Goal: Task Accomplishment & Management: Manage account settings

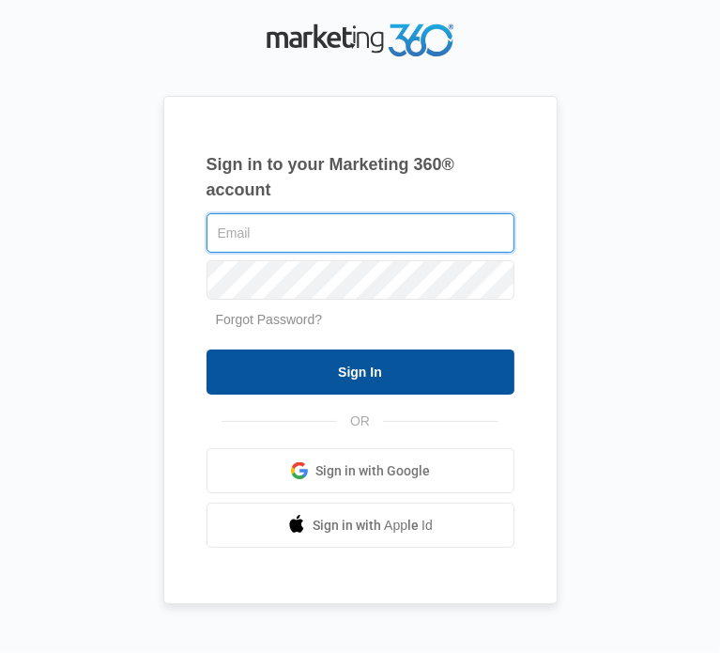
type input "[PERSON_NAME][EMAIL_ADDRESS][DOMAIN_NAME]"
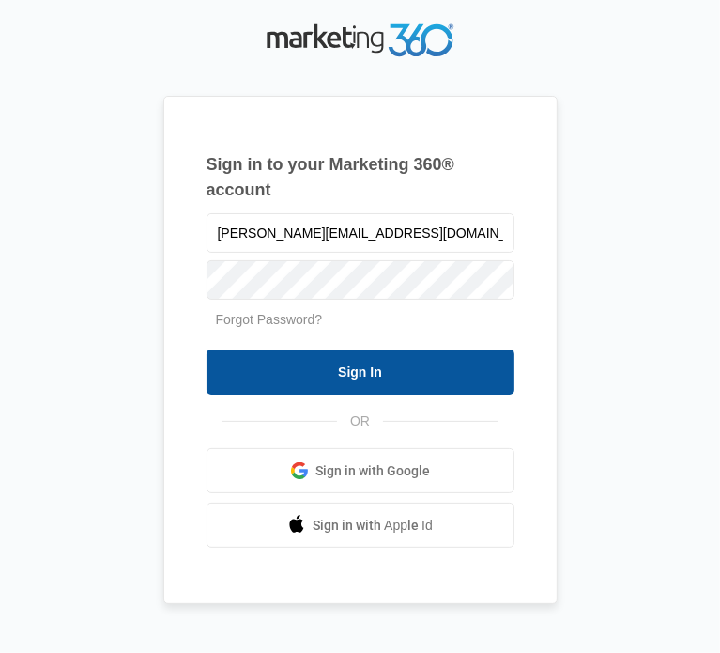
click at [394, 378] on input "Sign In" at bounding box center [361, 371] width 308 height 45
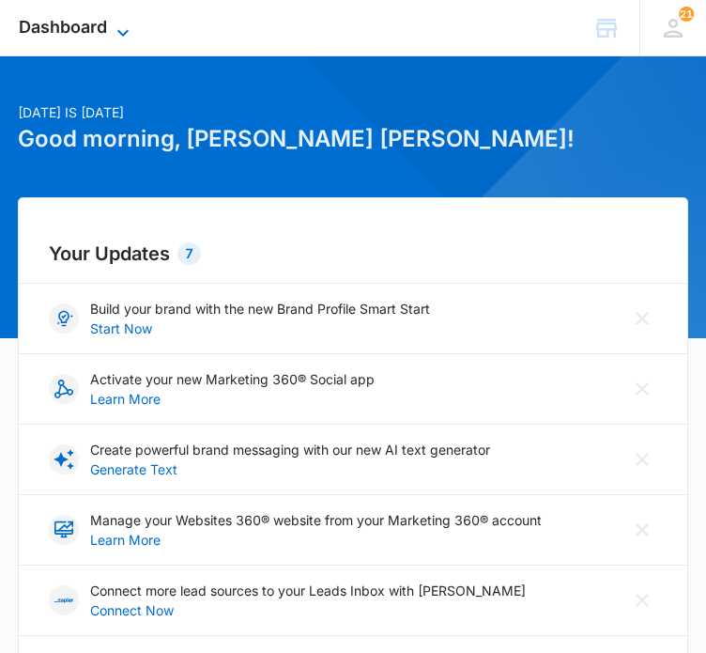
click at [122, 35] on icon at bounding box center [123, 33] width 23 height 23
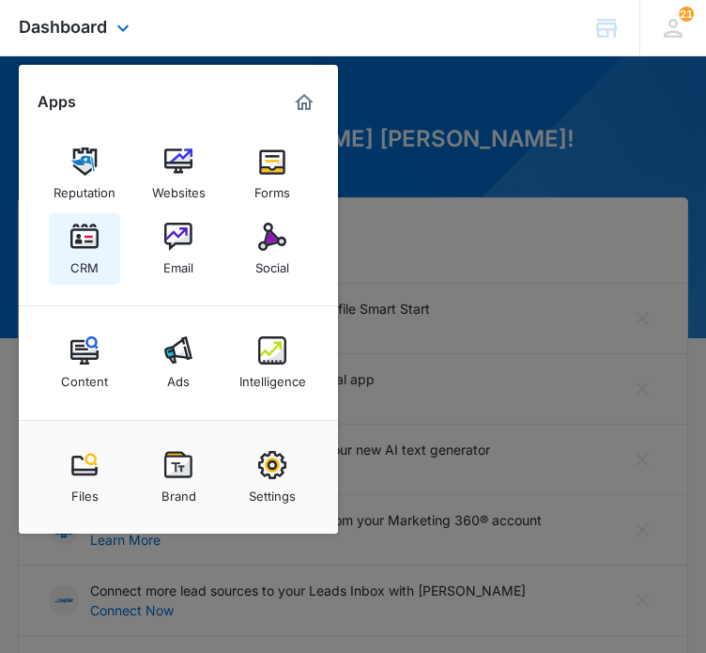
click at [101, 254] on link "CRM" at bounding box center [84, 248] width 71 height 71
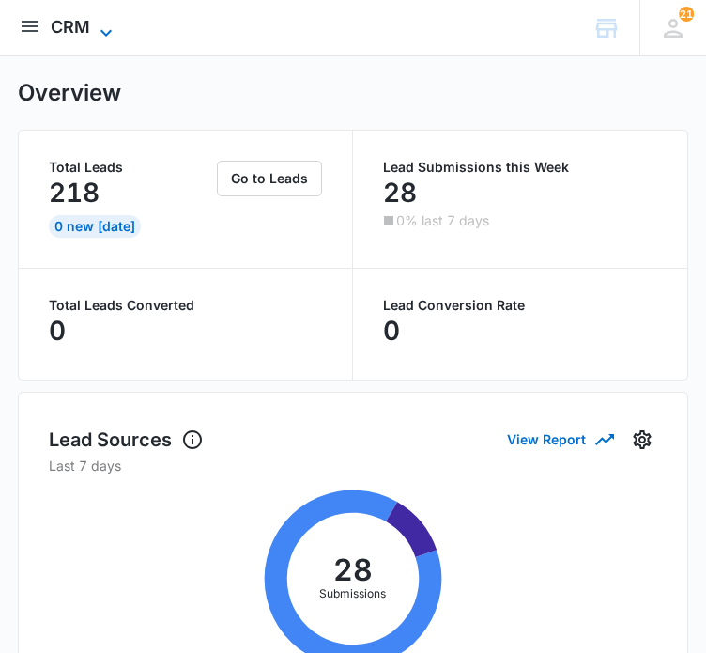
click at [102, 25] on icon at bounding box center [106, 33] width 23 height 23
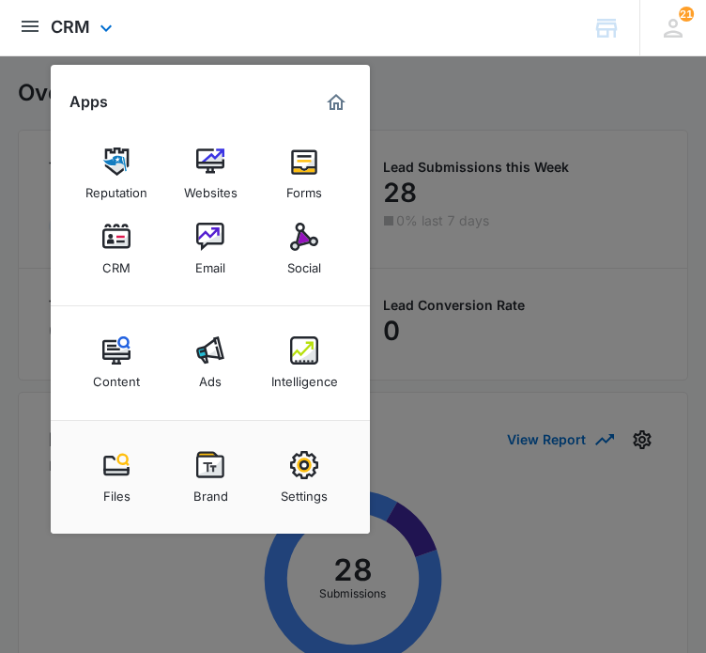
click at [210, 18] on div "CRM Apps Reputation Websites Forms CRM Email Social Content Ads Intelligence Fi…" at bounding box center [353, 28] width 706 height 56
click at [27, 35] on img "open subnavigation menu" at bounding box center [30, 26] width 23 height 23
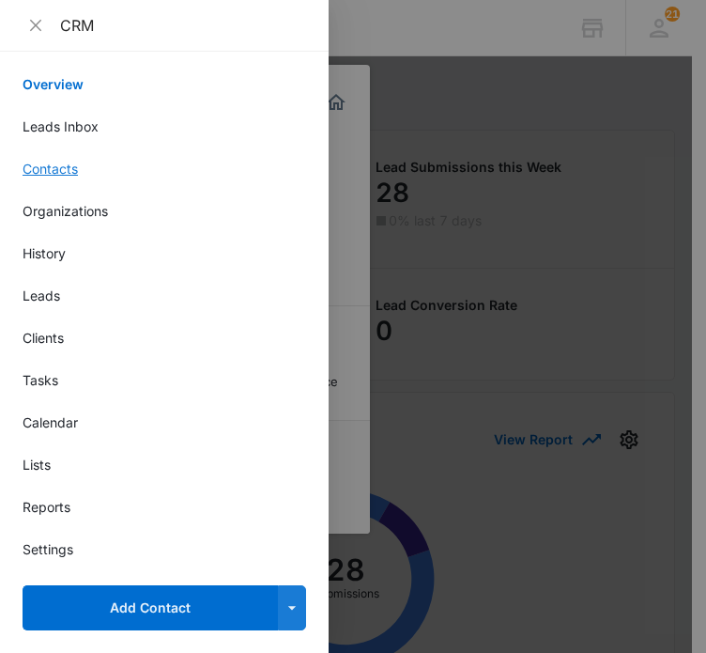
click at [46, 167] on link "Contacts" at bounding box center [165, 169] width 284 height 20
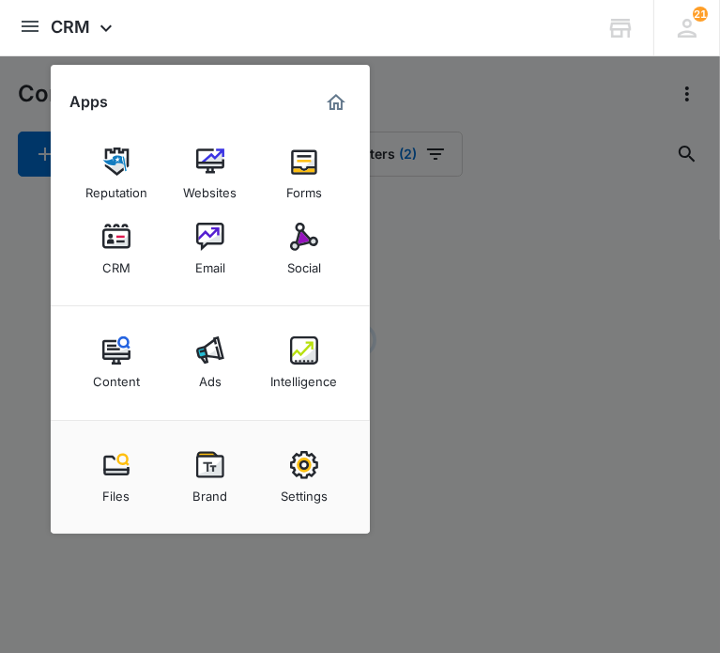
click at [446, 85] on div at bounding box center [360, 326] width 720 height 653
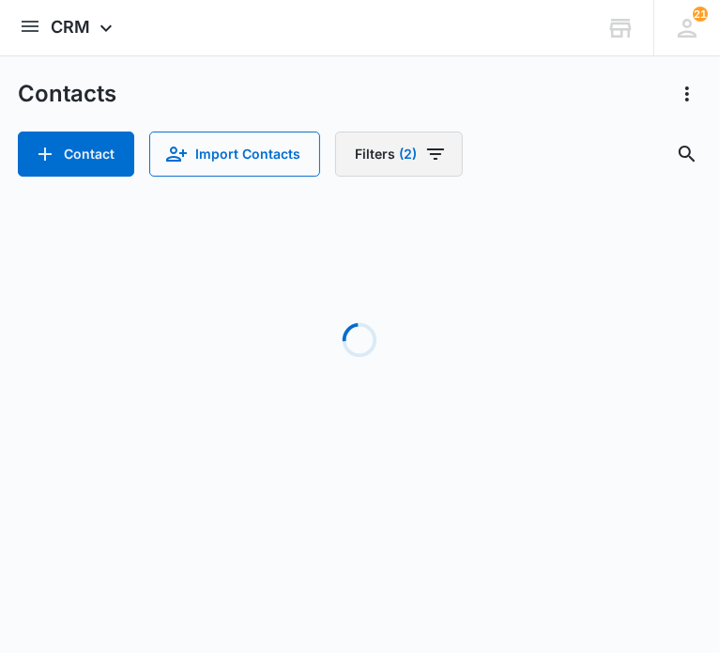
click at [379, 157] on button "Filters (2)" at bounding box center [399, 153] width 128 height 45
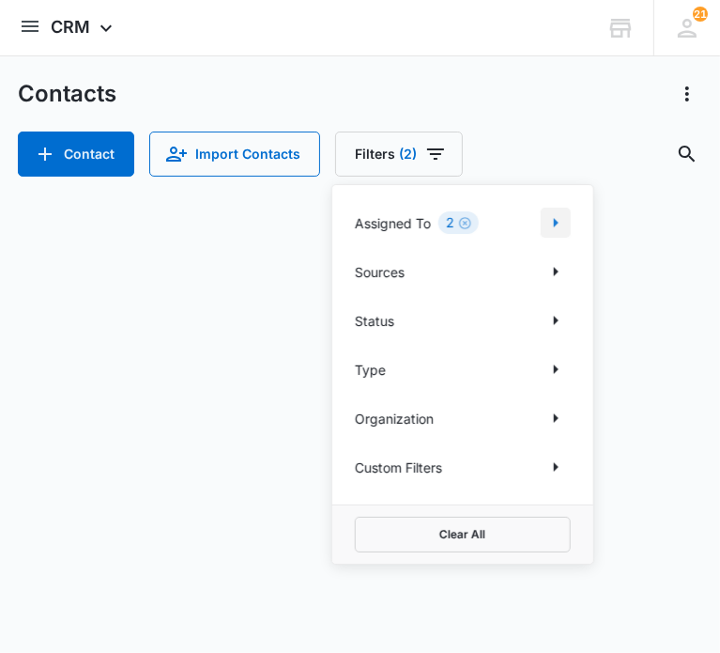
click at [563, 223] on icon "Show Assigned To filters" at bounding box center [556, 222] width 23 height 23
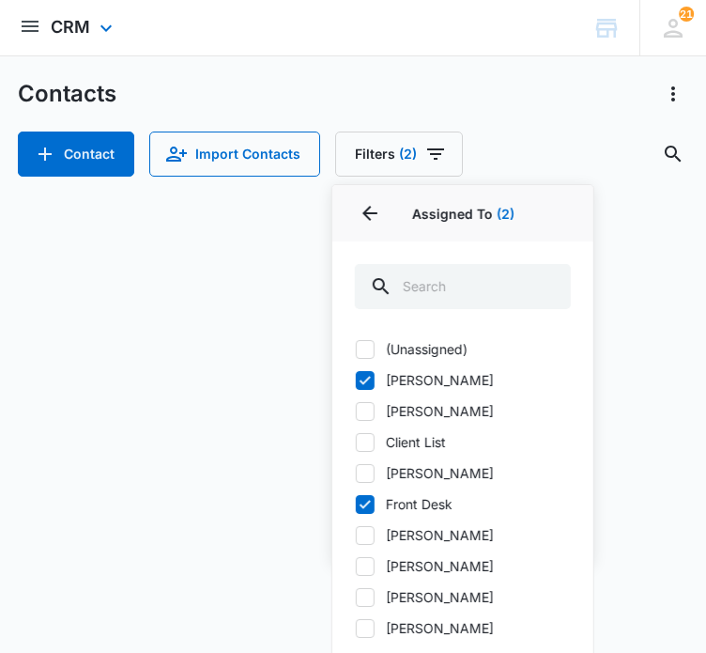
click at [476, 48] on div "CRM Apps Reputation Websites Forms CRM Email Social Content Ads Intelligence Fi…" at bounding box center [353, 28] width 706 height 56
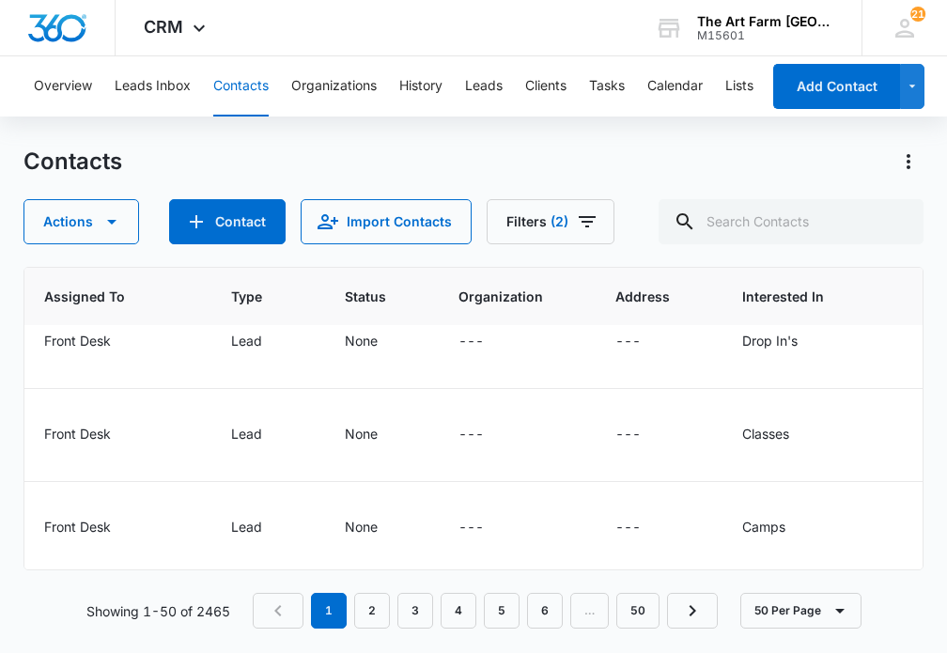
scroll to position [4121, 1478]
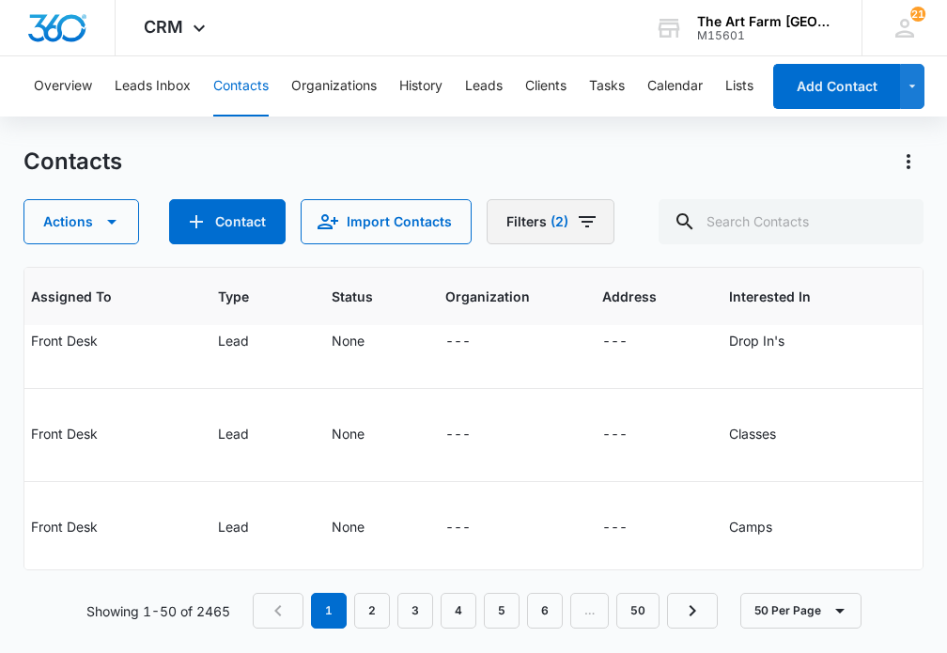
click at [583, 224] on icon "Filters" at bounding box center [587, 221] width 23 height 23
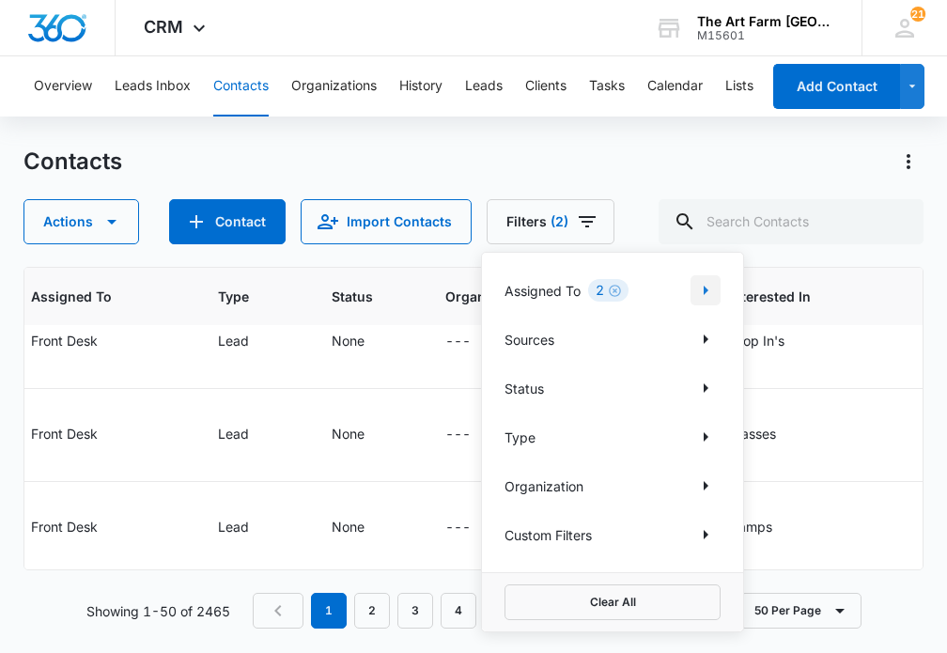
click at [712, 290] on icon "Show Assigned To filters" at bounding box center [705, 290] width 23 height 23
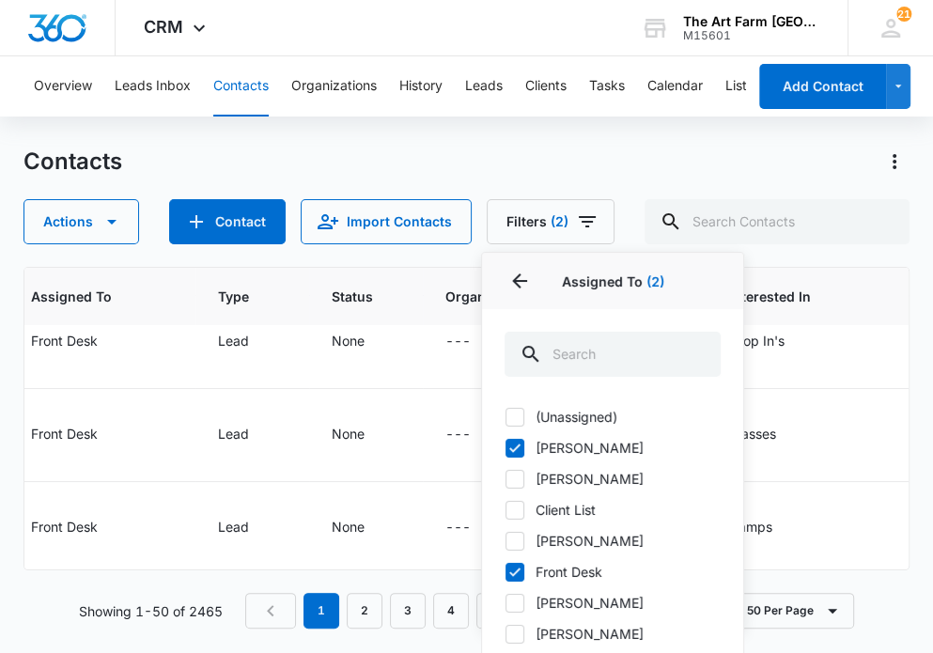
click at [522, 578] on icon at bounding box center [514, 571] width 17 height 17
click at [505, 572] on input "Front Desk" at bounding box center [504, 571] width 1 height 1
checkbox input "false"
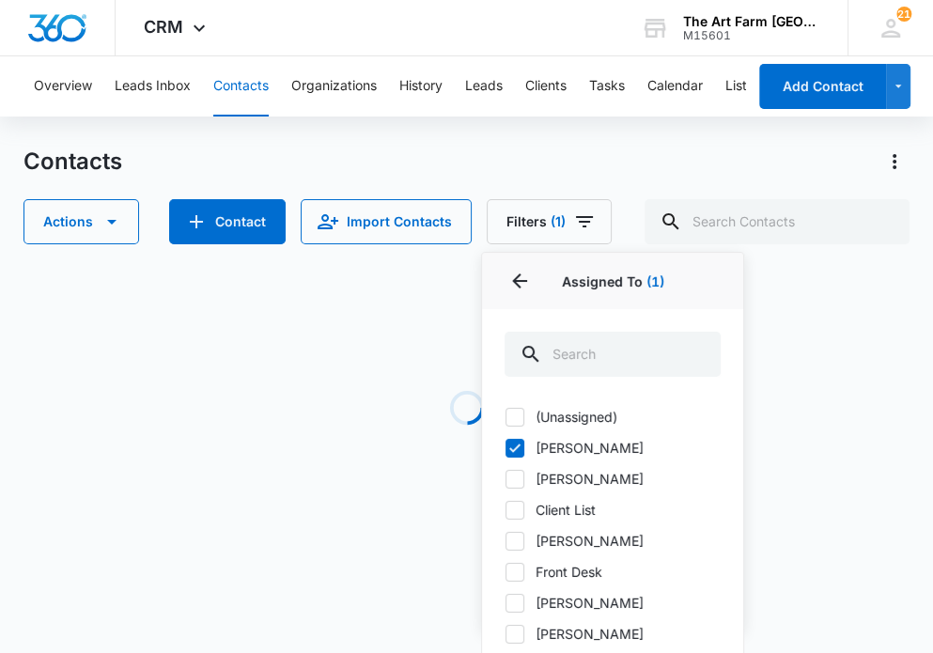
click at [490, 176] on div "Contacts" at bounding box center [466, 162] width 886 height 30
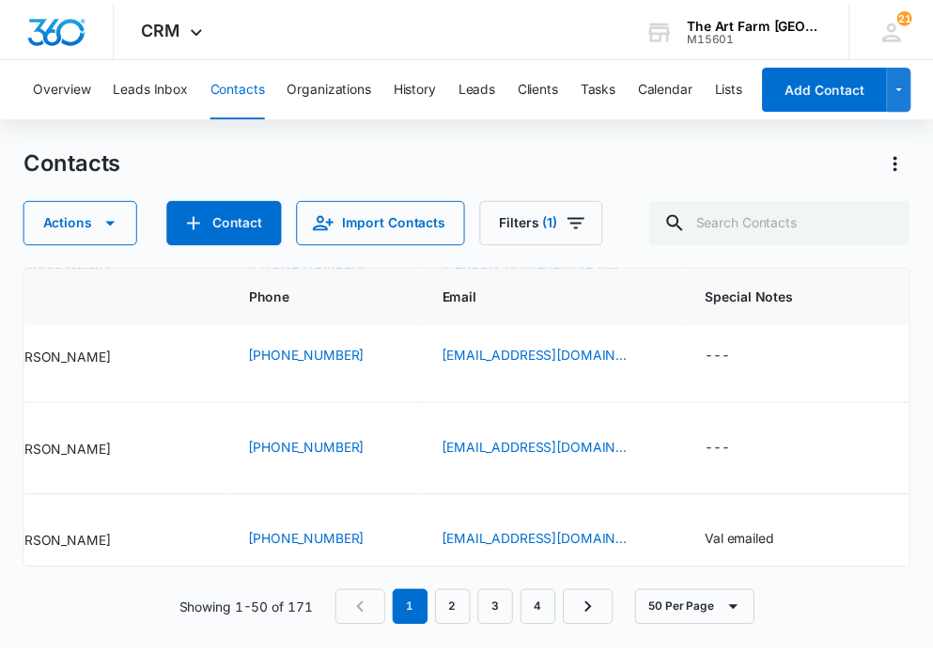
scroll to position [387, 0]
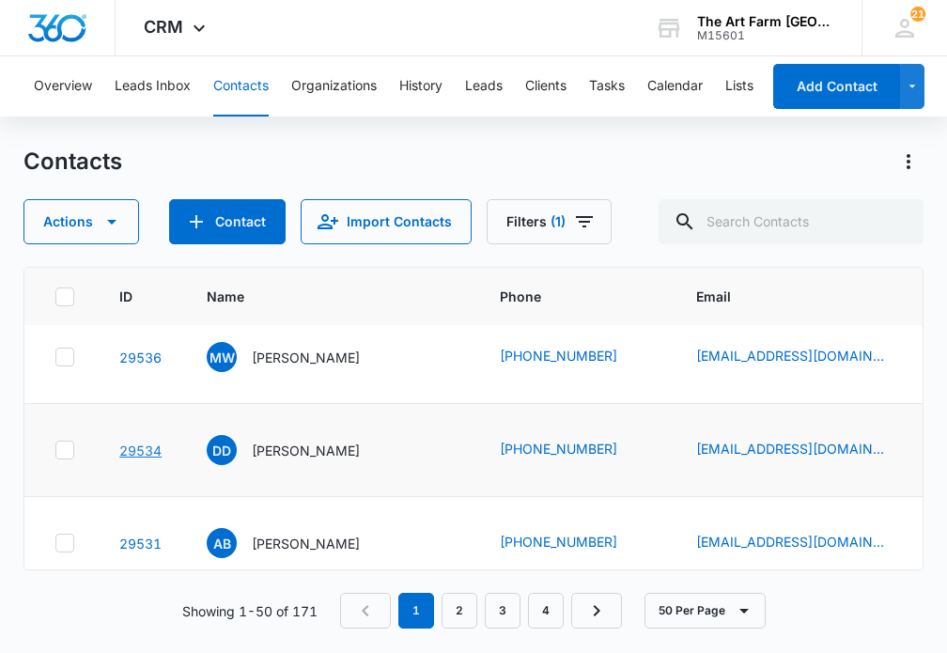
click at [140, 452] on link "29534" at bounding box center [140, 450] width 42 height 16
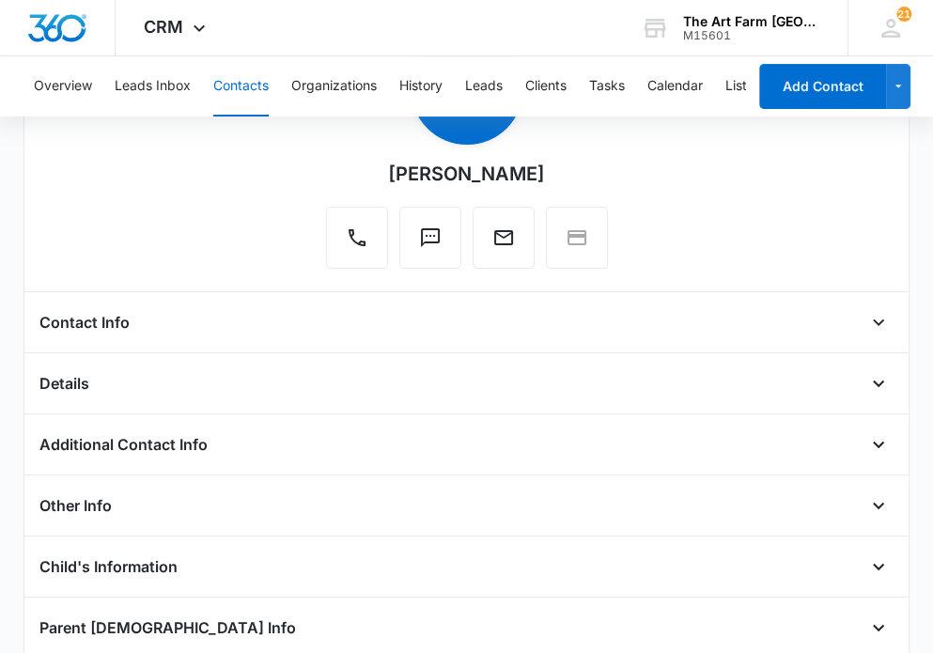
scroll to position [199, 0]
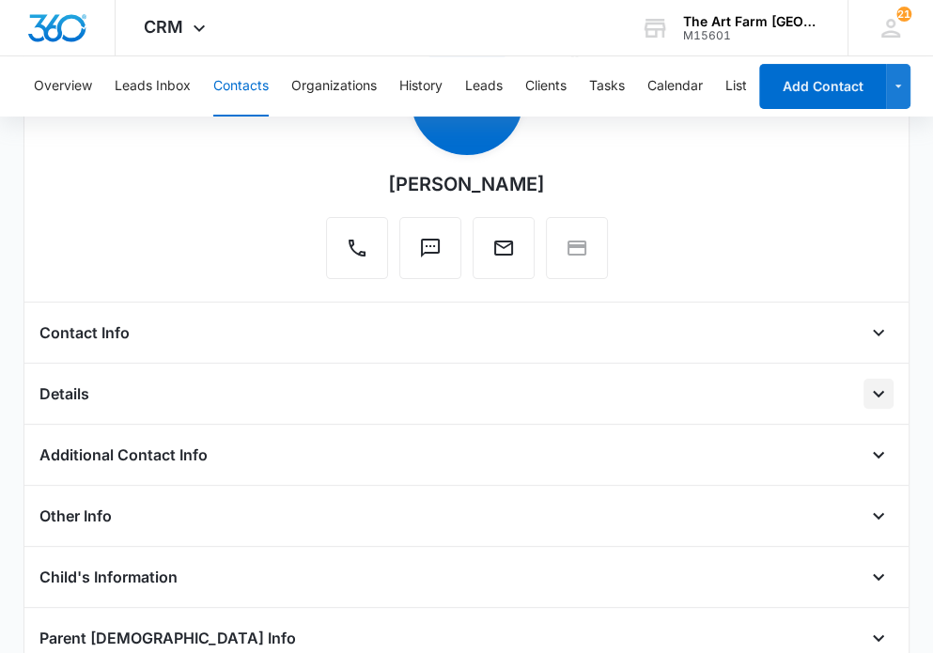
click at [719, 400] on icon "Open" at bounding box center [878, 393] width 23 height 23
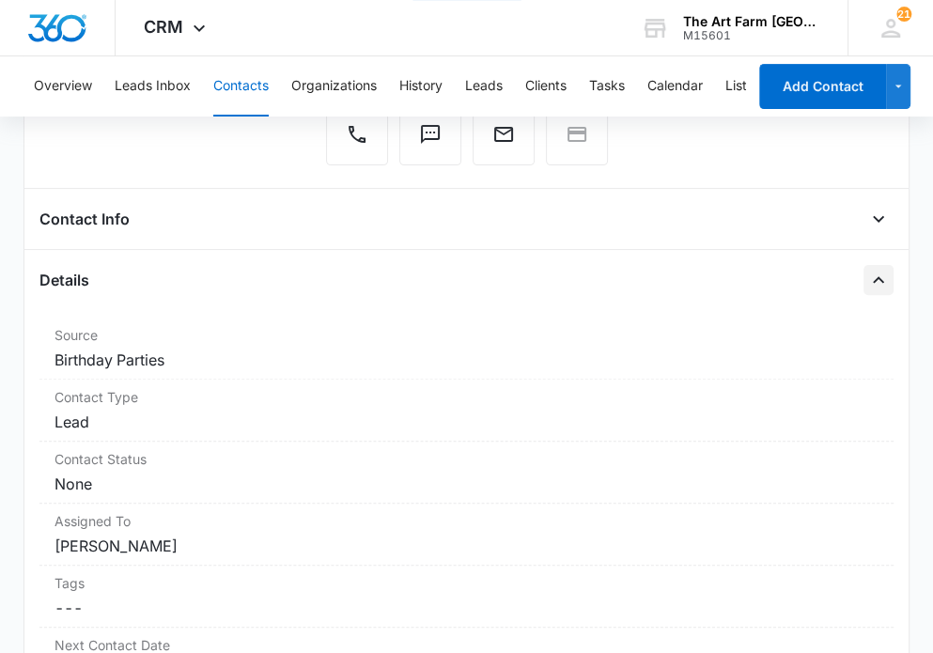
scroll to position [310, 0]
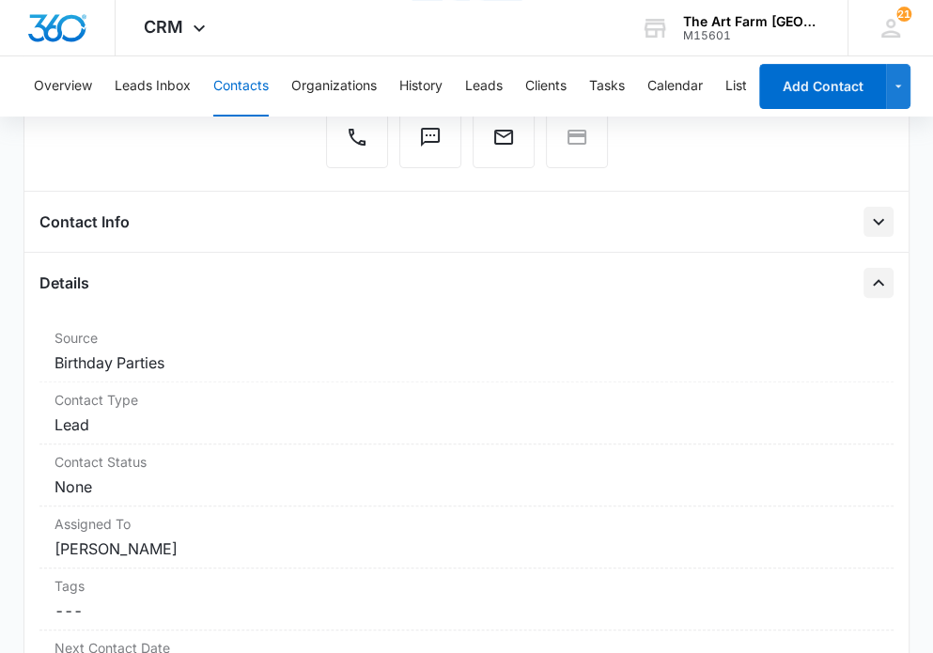
click at [719, 225] on icon "Open" at bounding box center [878, 221] width 23 height 23
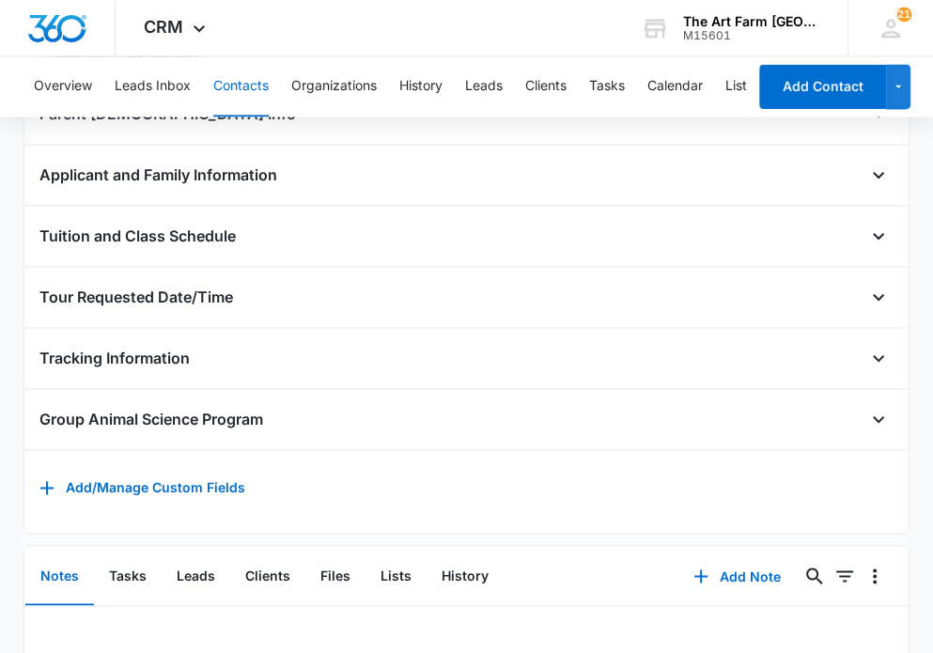
scroll to position [1808, 0]
click at [719, 347] on icon "Open" at bounding box center [878, 357] width 23 height 23
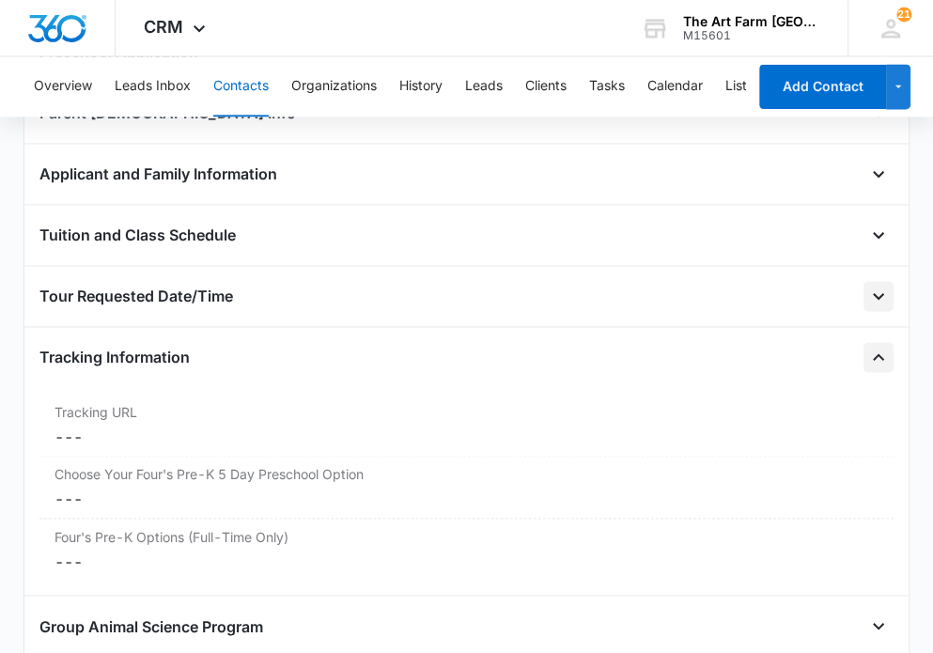
click at [719, 285] on icon "Open" at bounding box center [878, 296] width 23 height 23
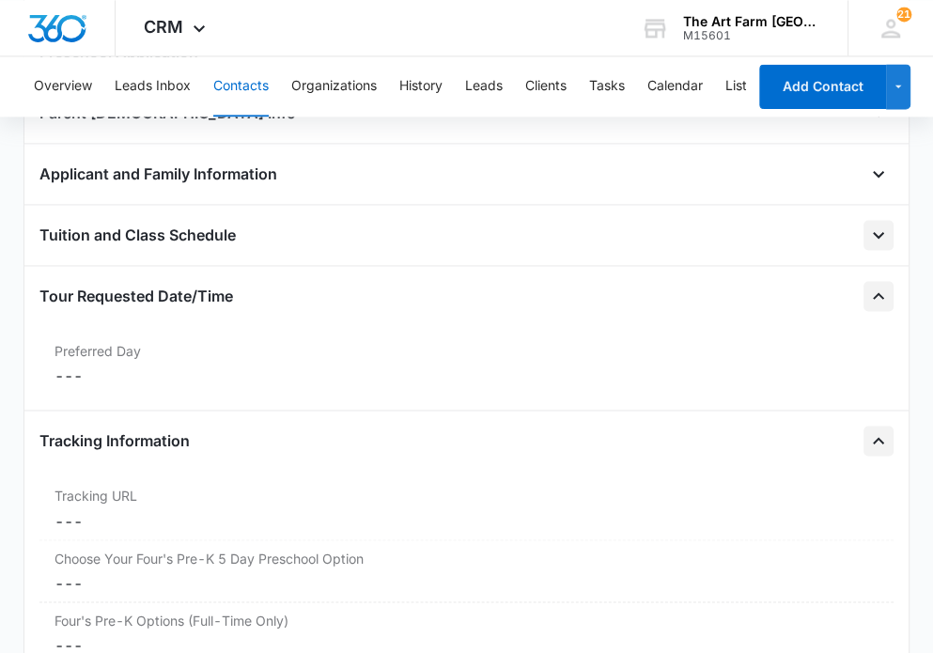
click at [719, 224] on icon "Open" at bounding box center [878, 235] width 23 height 23
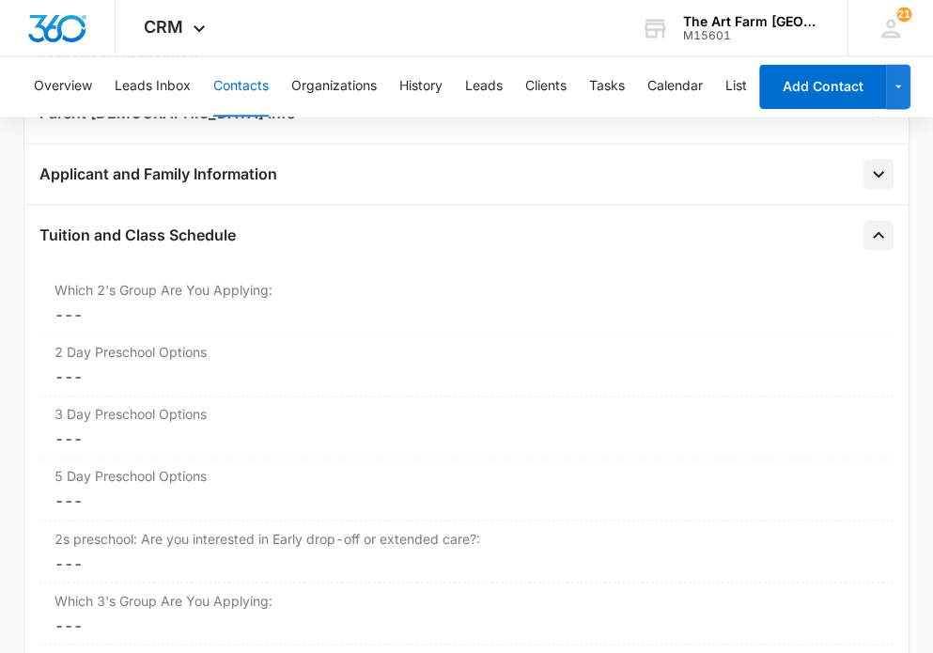
click at [719, 165] on icon "Open" at bounding box center [878, 173] width 23 height 23
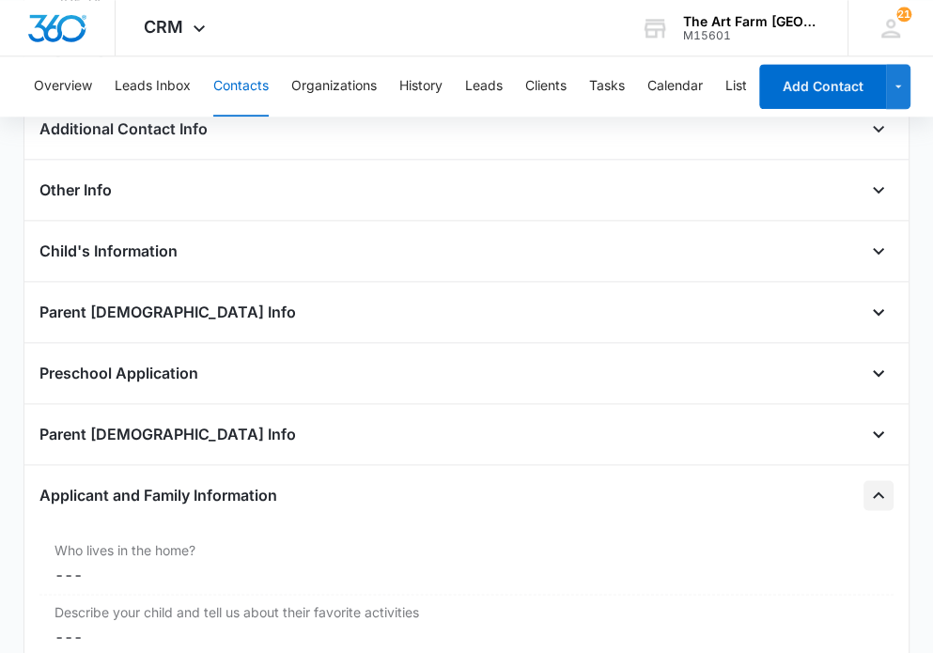
scroll to position [1485, 0]
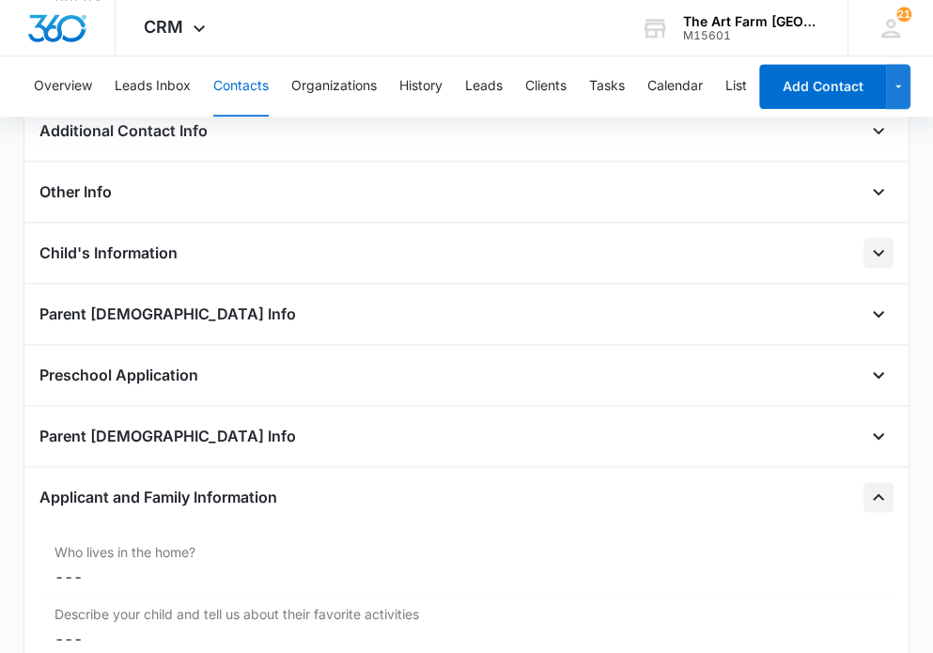
click at [719, 245] on icon "Open" at bounding box center [878, 252] width 23 height 23
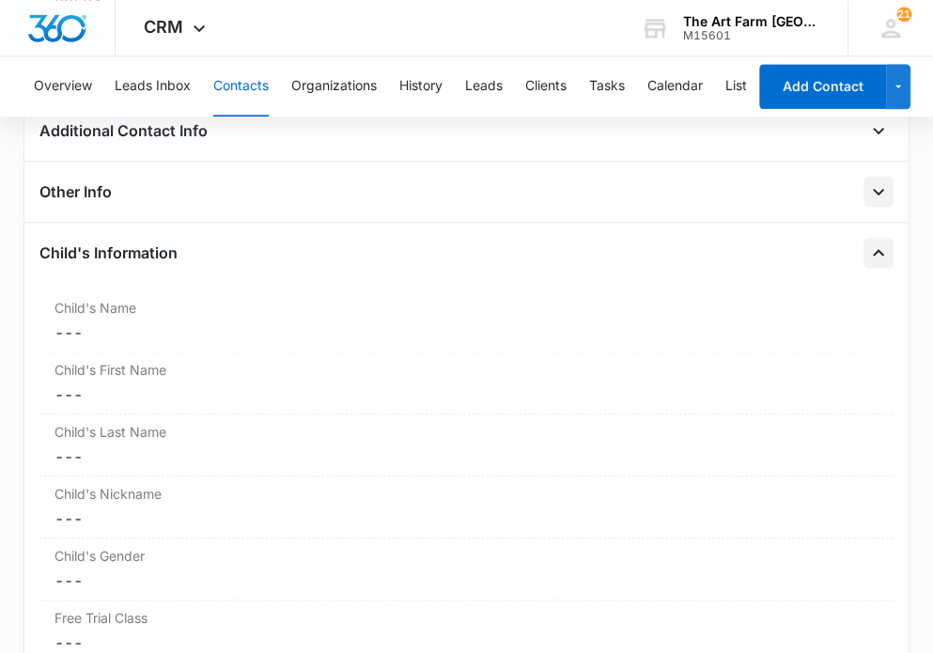
click at [719, 192] on icon "Open" at bounding box center [878, 191] width 23 height 23
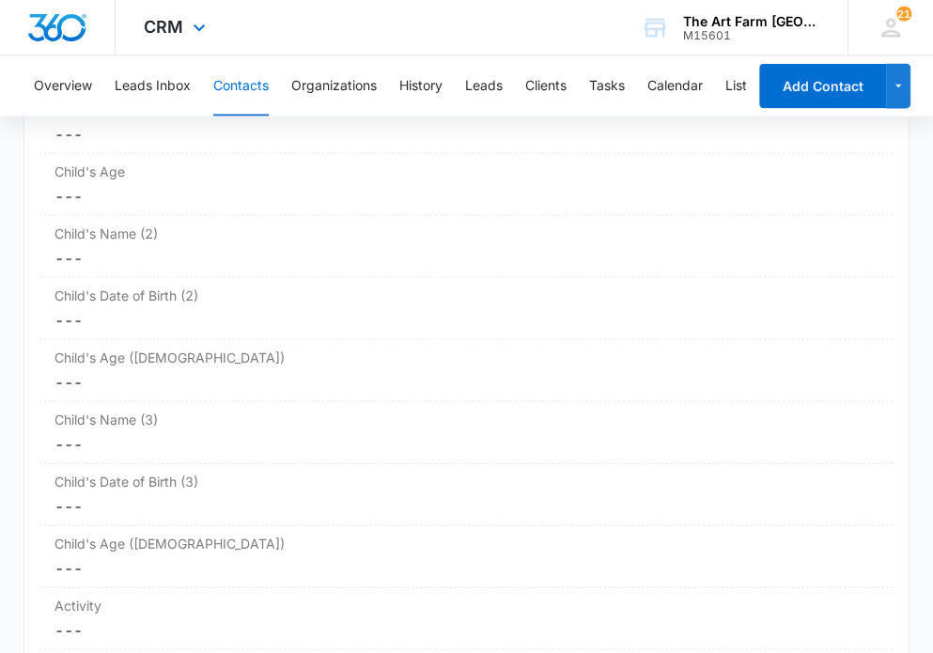
scroll to position [2386, 0]
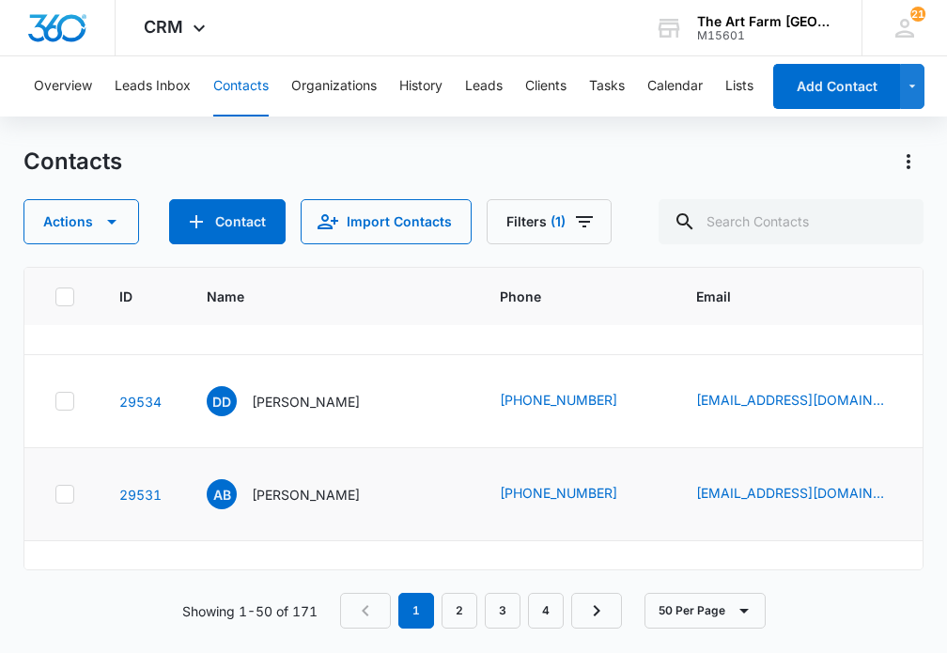
scroll to position [436, 285]
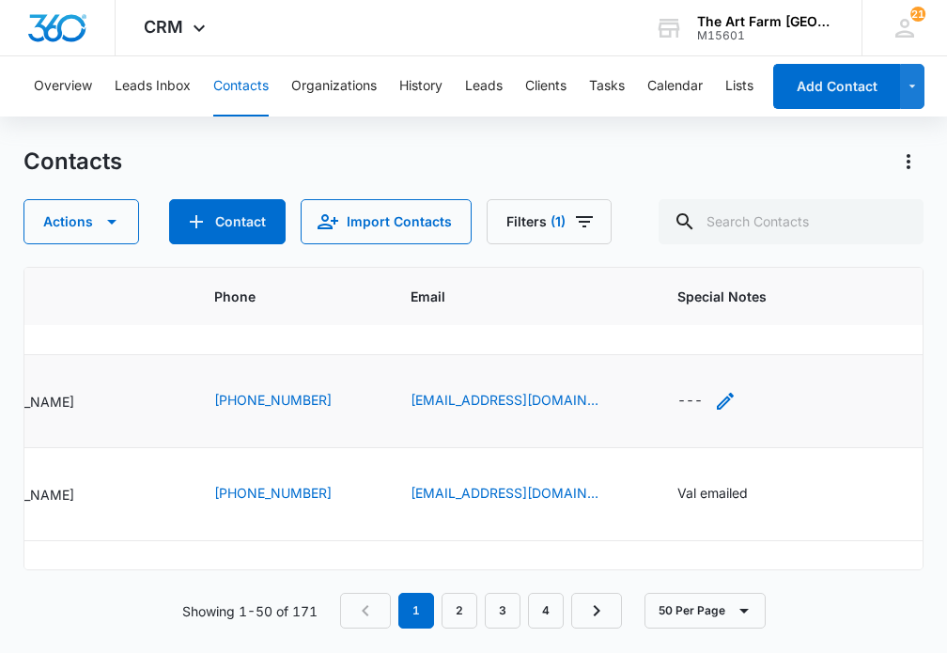
click at [714, 397] on icon "Special Notes - - Select to Edit Field" at bounding box center [725, 401] width 23 height 23
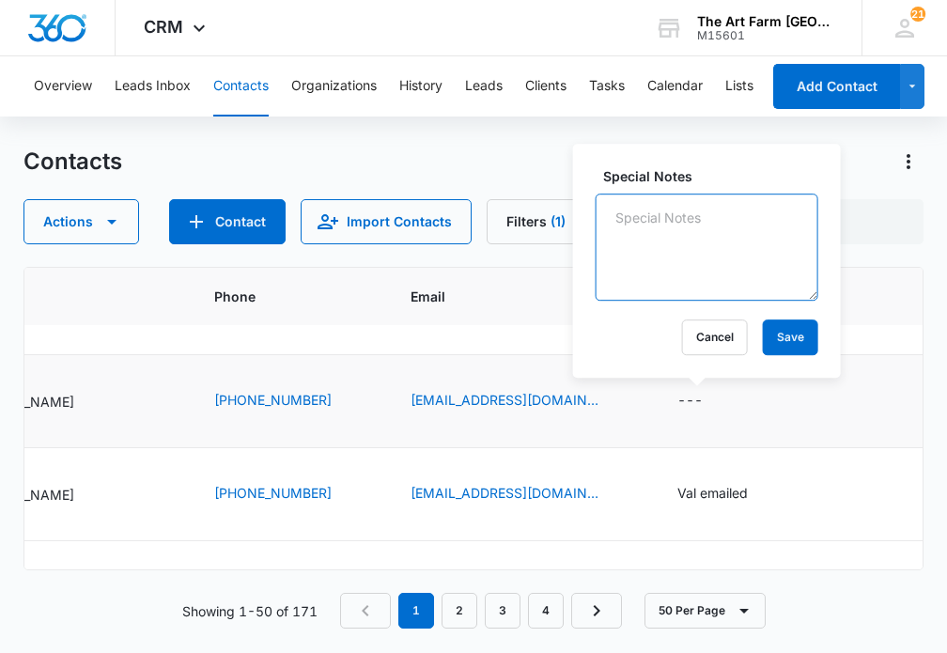
click at [658, 264] on textarea "Special Notes" at bounding box center [706, 246] width 223 height 107
type textarea "spam"
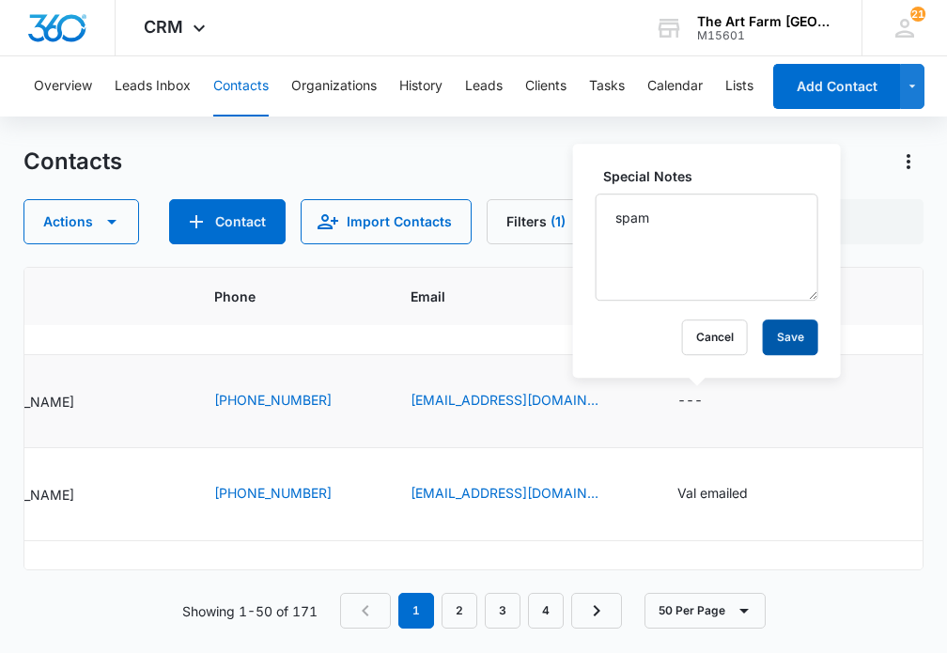
click at [719, 337] on button "Save" at bounding box center [790, 337] width 55 height 36
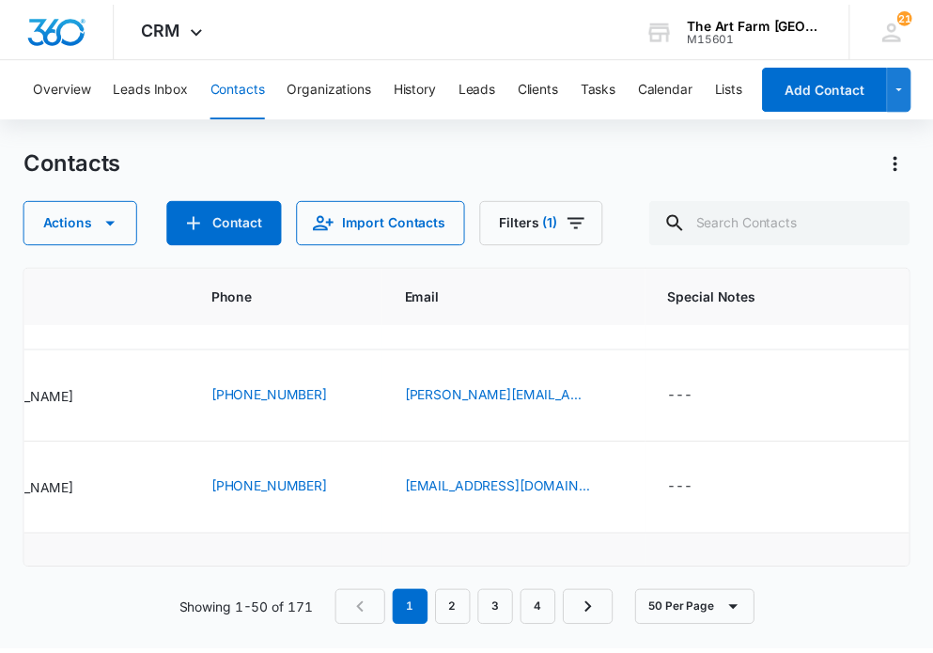
scroll to position [254, 0]
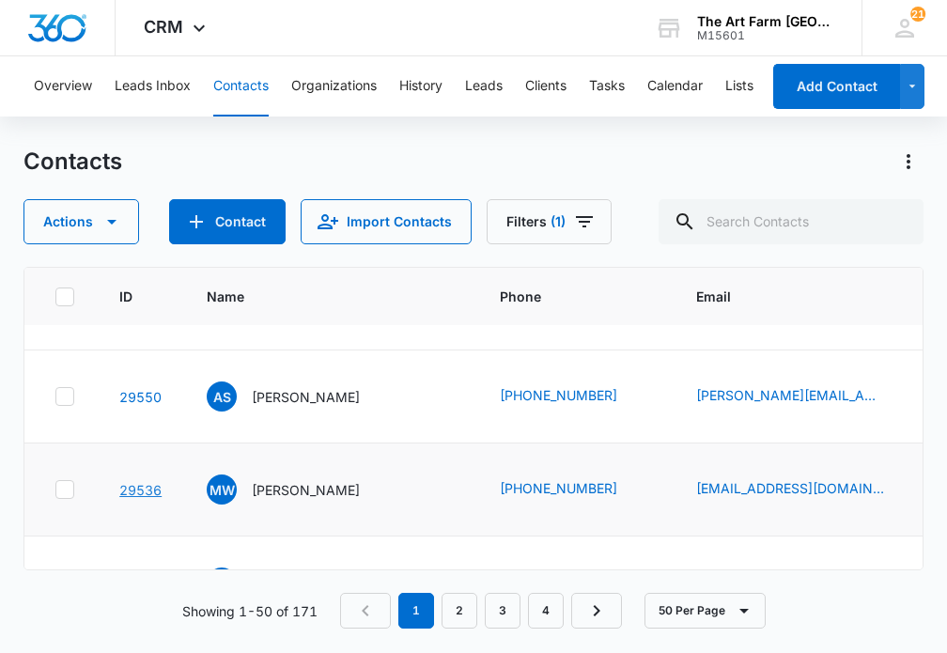
click at [154, 487] on link "29536" at bounding box center [140, 490] width 42 height 16
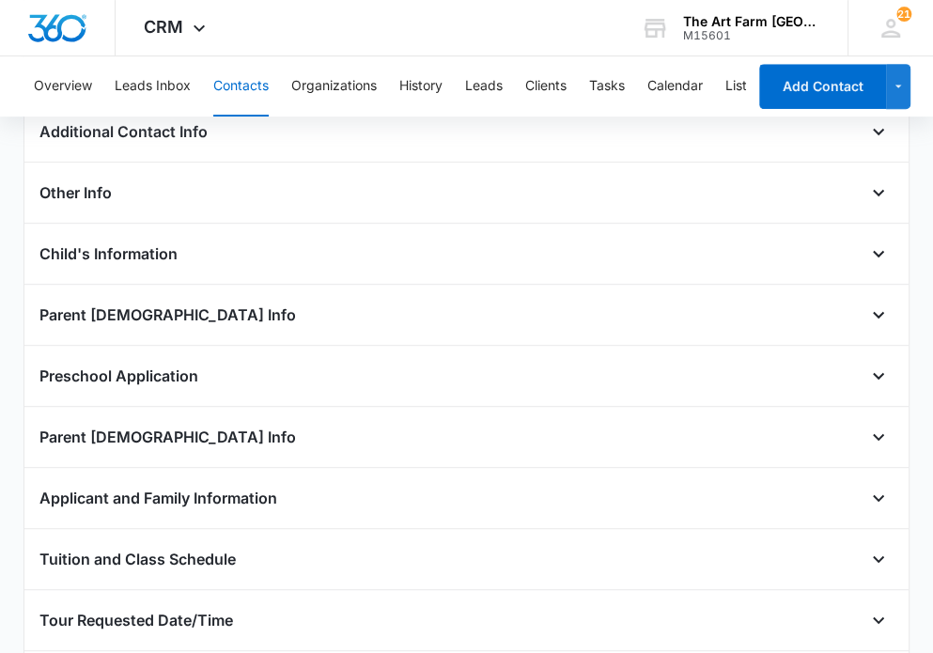
scroll to position [513, 0]
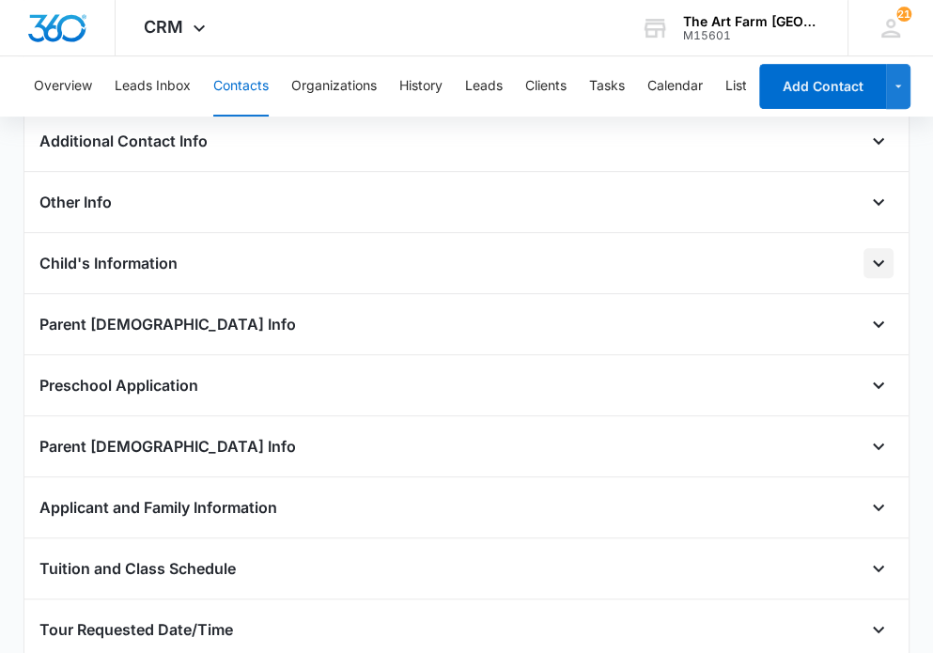
click at [719, 258] on icon "Open" at bounding box center [878, 263] width 23 height 23
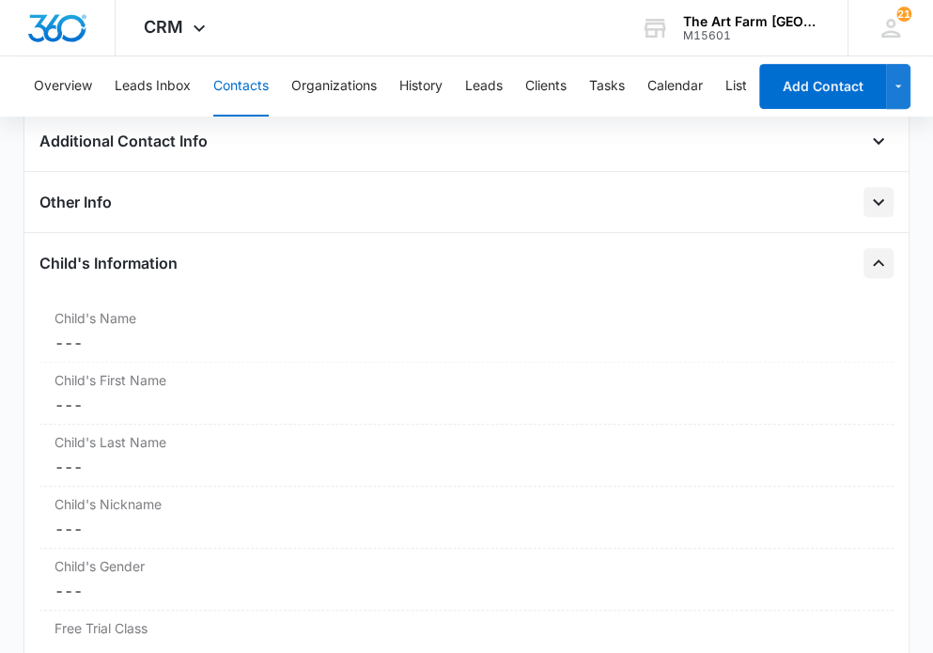
click at [719, 202] on icon "Open" at bounding box center [877, 202] width 11 height 7
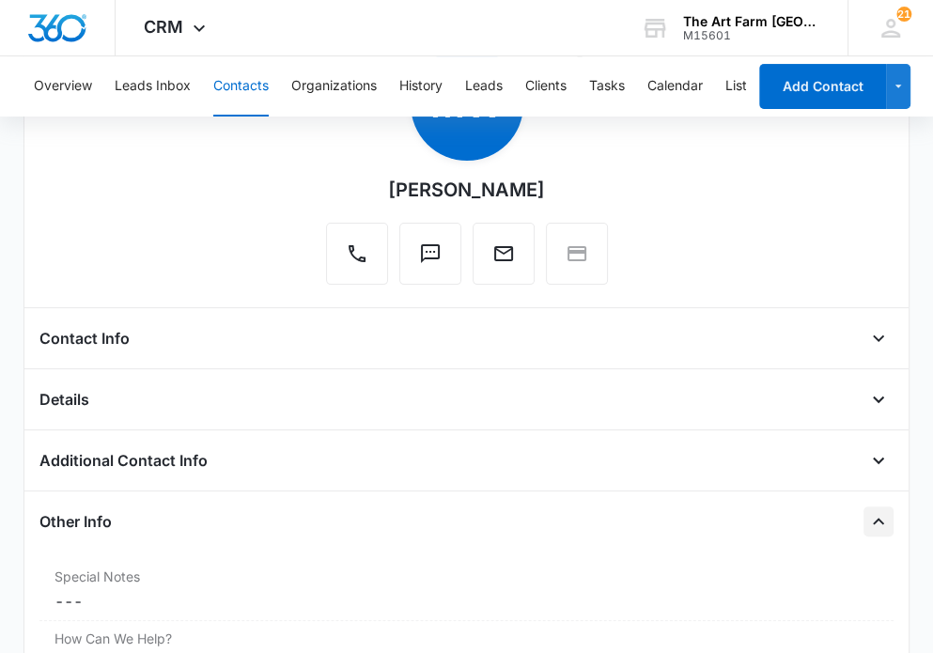
scroll to position [192, 0]
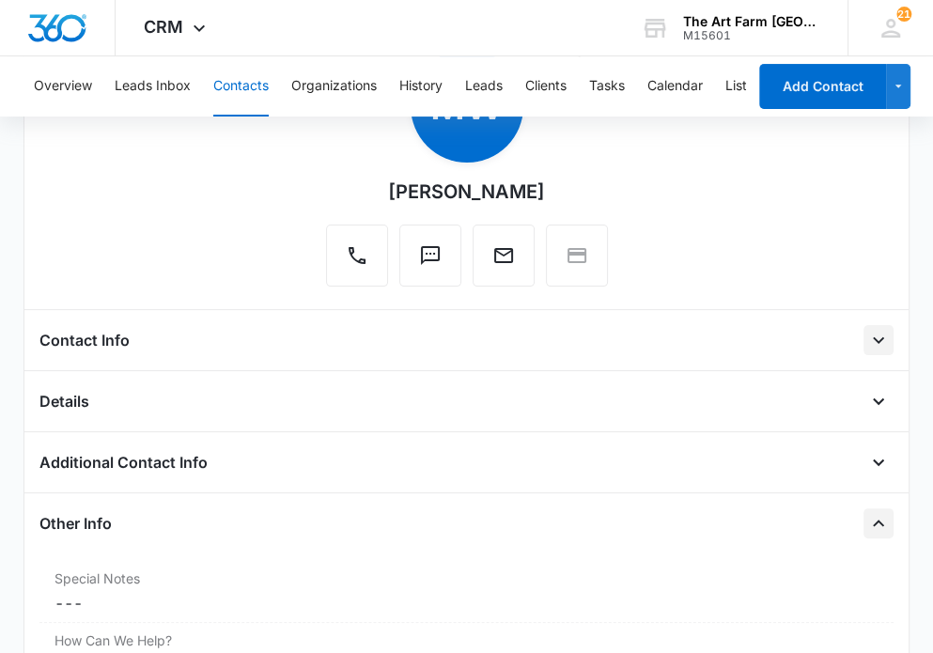
click at [719, 340] on icon "Open" at bounding box center [878, 340] width 23 height 23
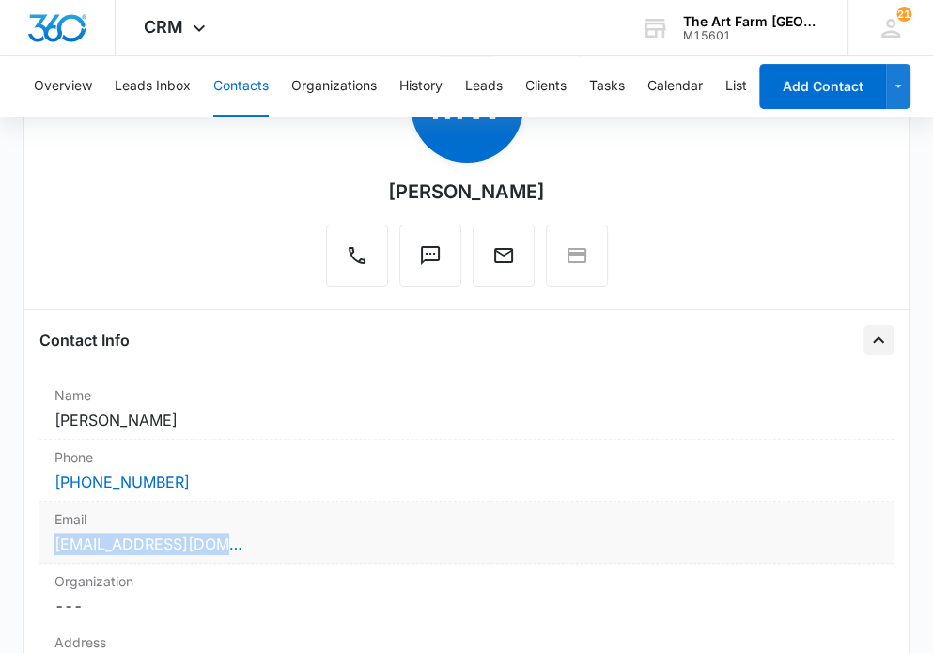
drag, startPoint x: 230, startPoint y: 552, endPoint x: 52, endPoint y: 540, distance: 178.8
click at [52, 540] on div "Email Cancel Save Changes [EMAIL_ADDRESS][DOMAIN_NAME]" at bounding box center [466, 532] width 854 height 62
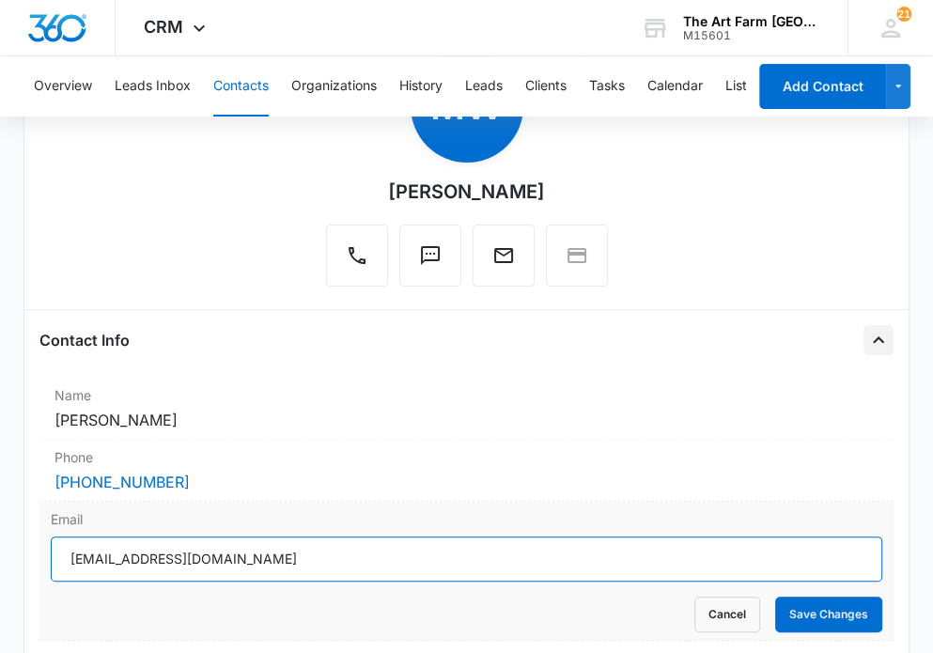
click at [96, 559] on input "[EMAIL_ADDRESS][DOMAIN_NAME]" at bounding box center [466, 558] width 831 height 45
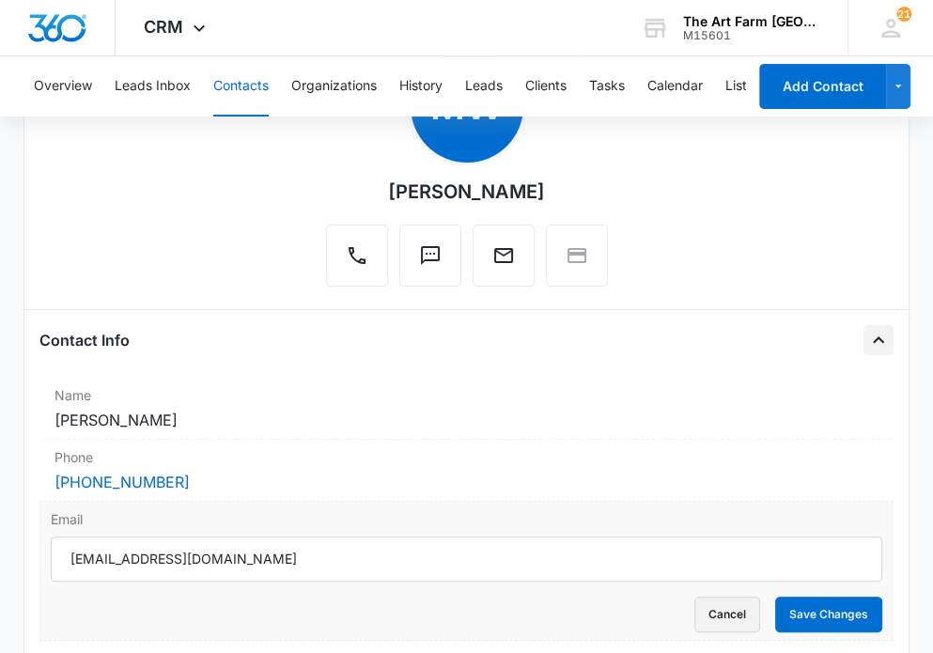
click at [710, 614] on button "Cancel" at bounding box center [727, 614] width 66 height 36
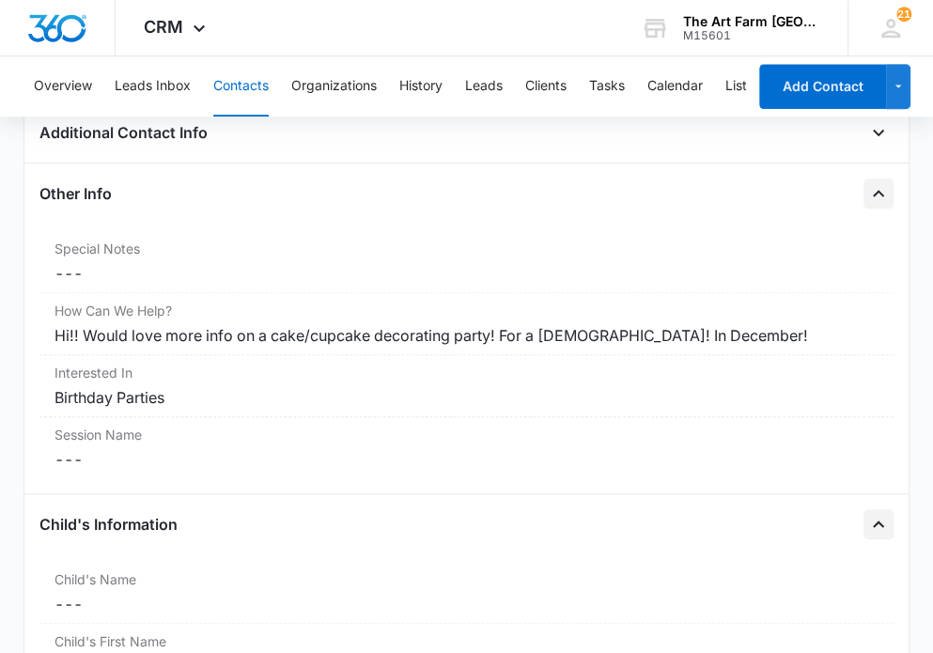
scroll to position [834, 0]
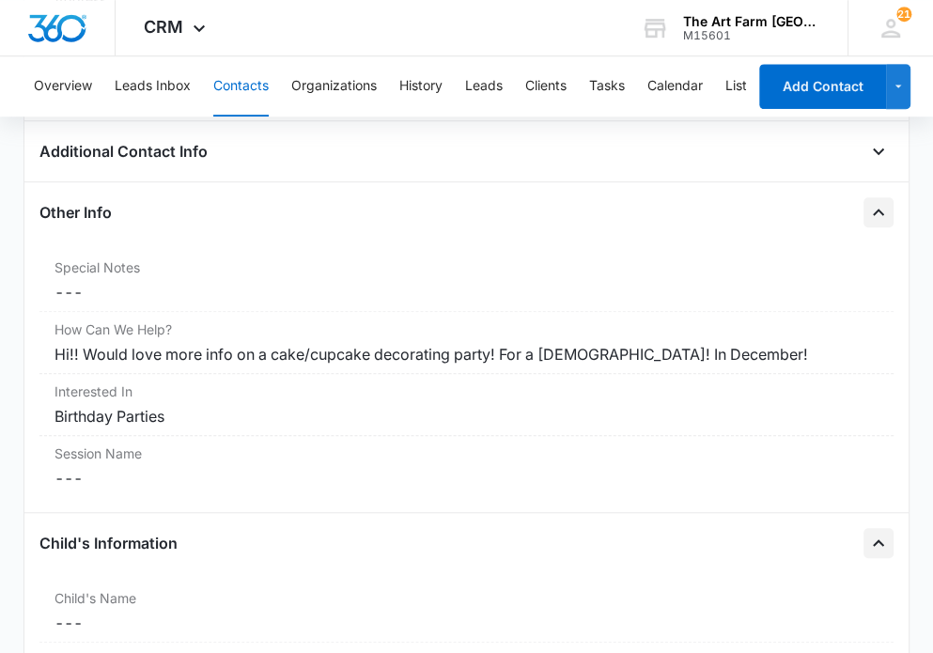
click at [719, 536] on icon "Close" at bounding box center [878, 543] width 23 height 23
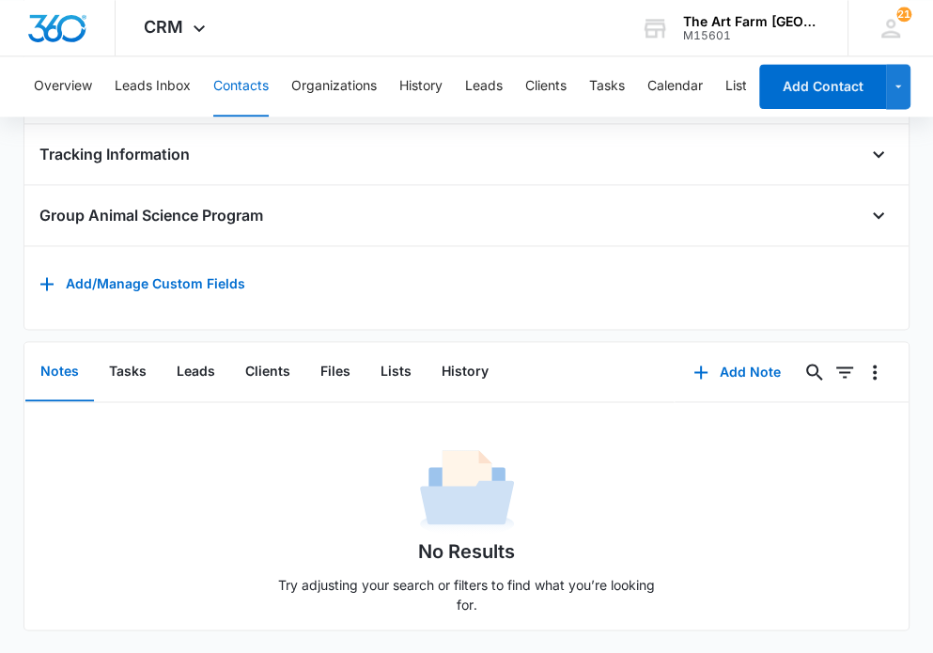
scroll to position [1673, 0]
click at [199, 357] on button "Leads" at bounding box center [196, 372] width 69 height 58
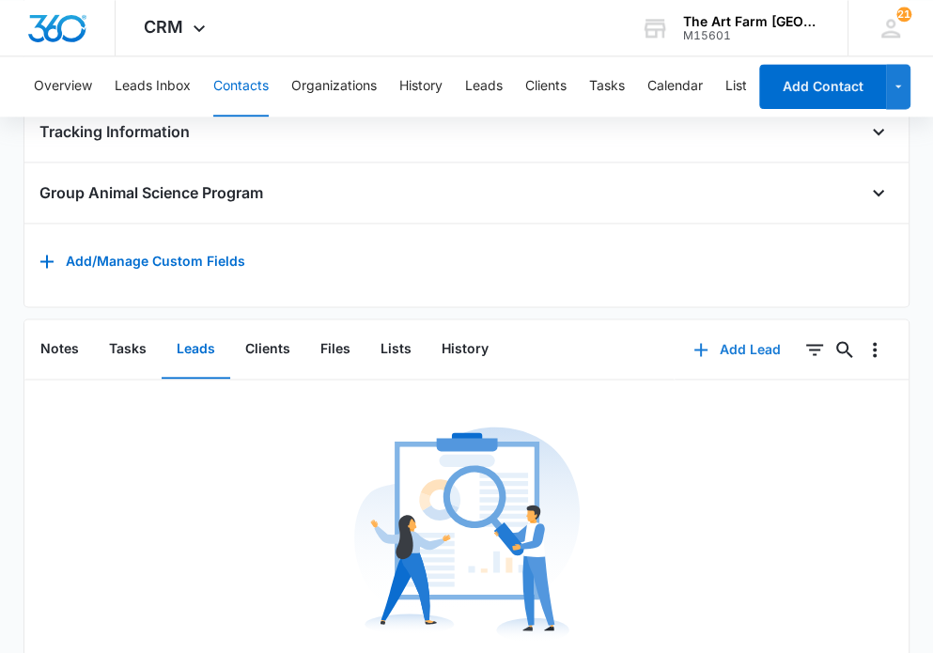
click at [719, 363] on button "Add Lead" at bounding box center [736, 349] width 125 height 45
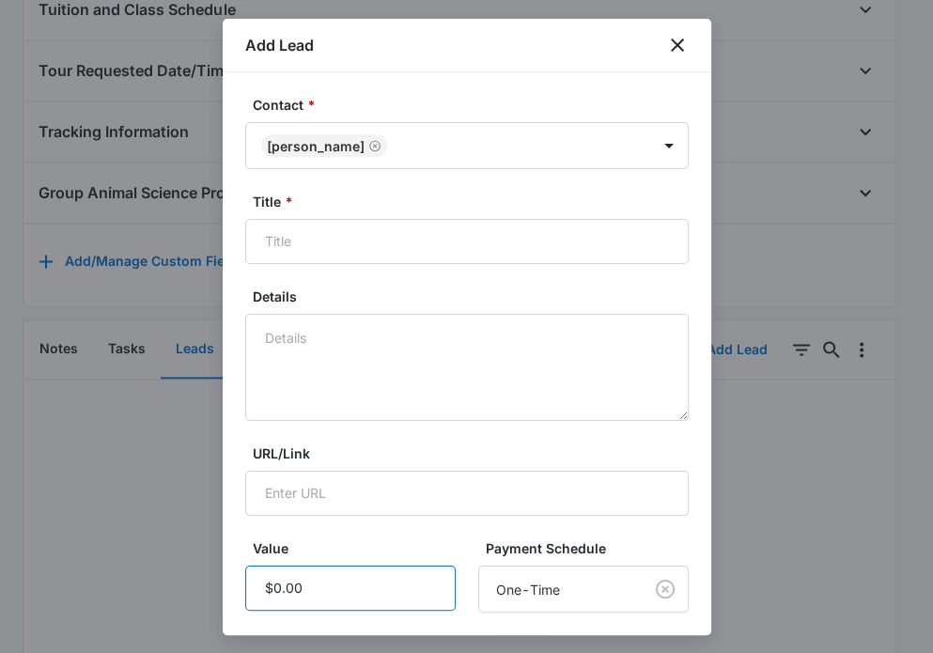
click at [289, 585] on input "Value" at bounding box center [350, 587] width 210 height 45
type input "$1,850.00"
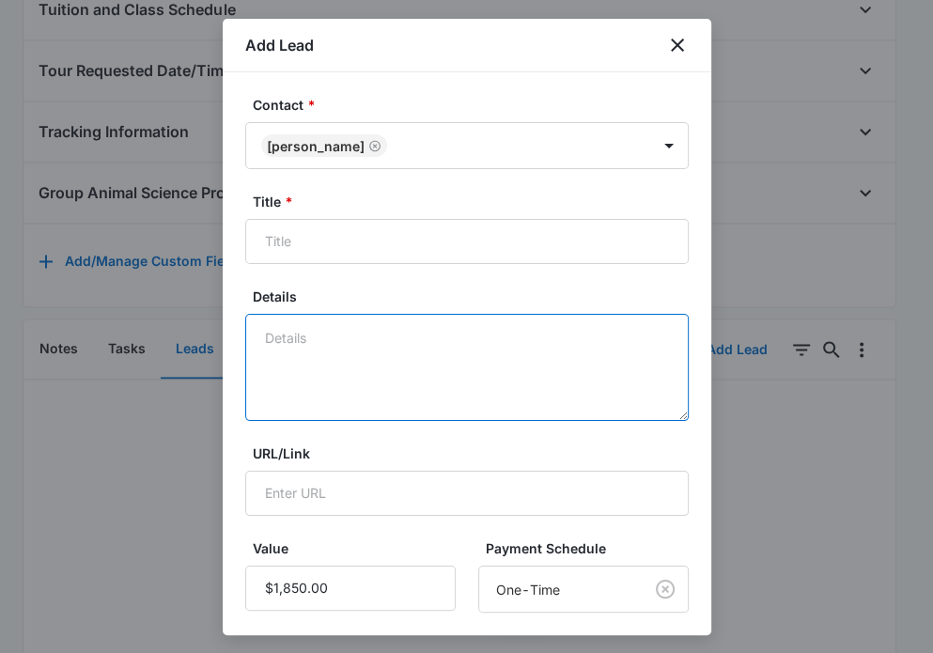
click at [308, 363] on textarea "Details" at bounding box center [466, 367] width 443 height 107
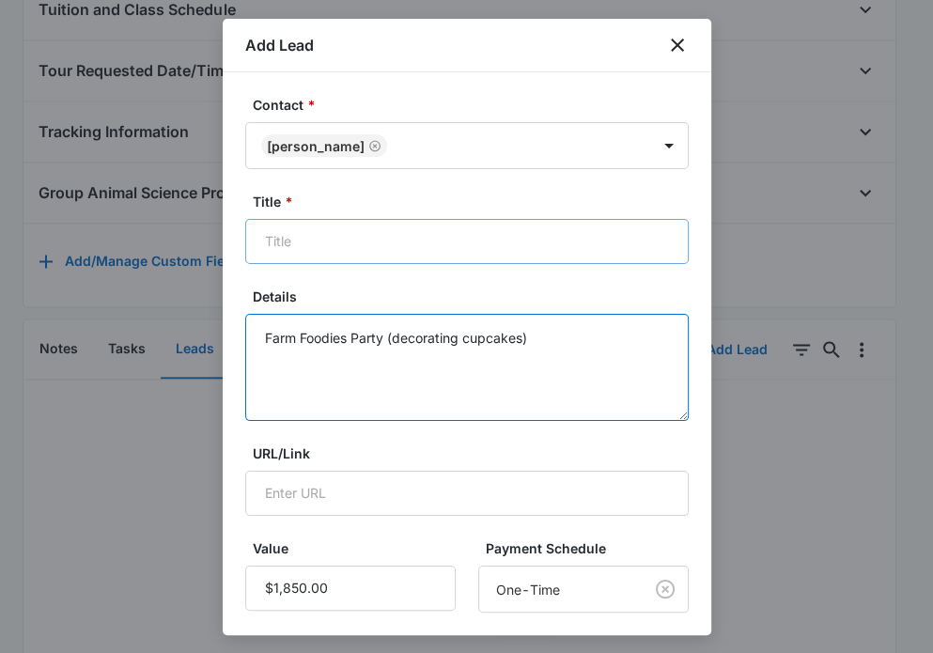
type textarea "Farm Foodies Party (decorating cupcakes)"
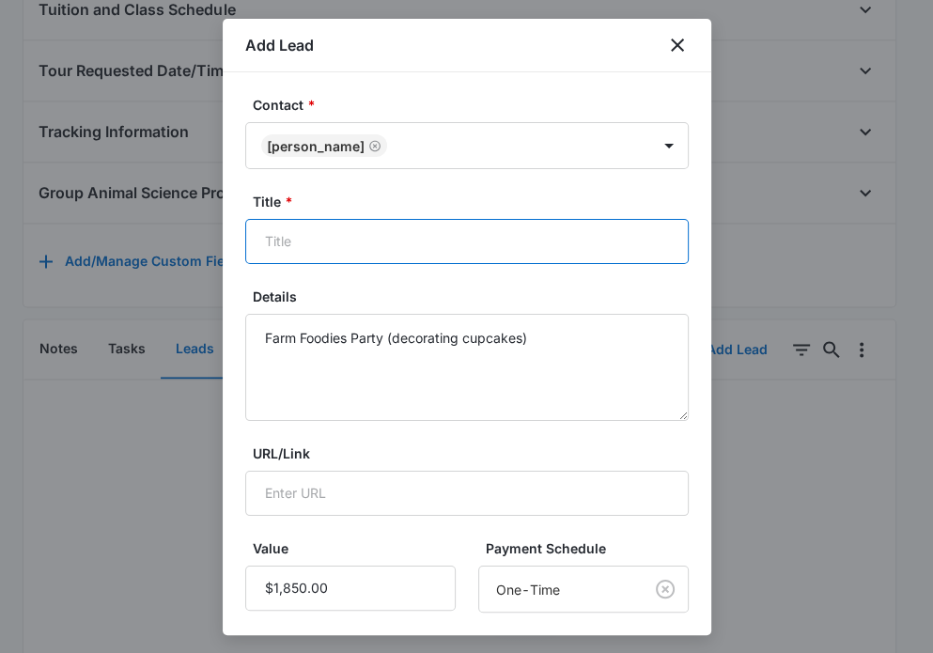
click at [295, 244] on input "Title *" at bounding box center [466, 241] width 443 height 45
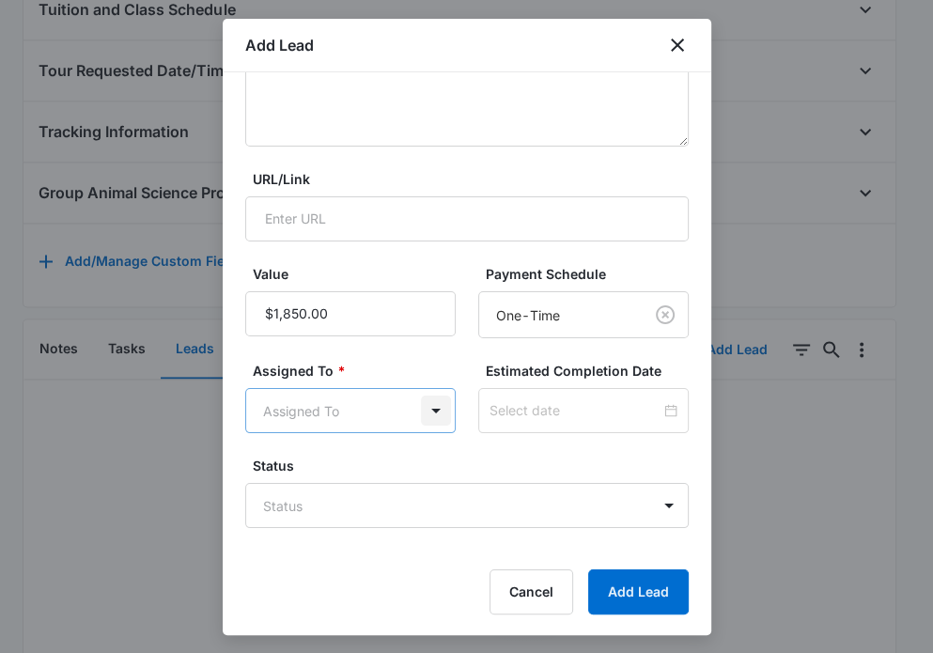
type input "Farm Foodies Party - December"
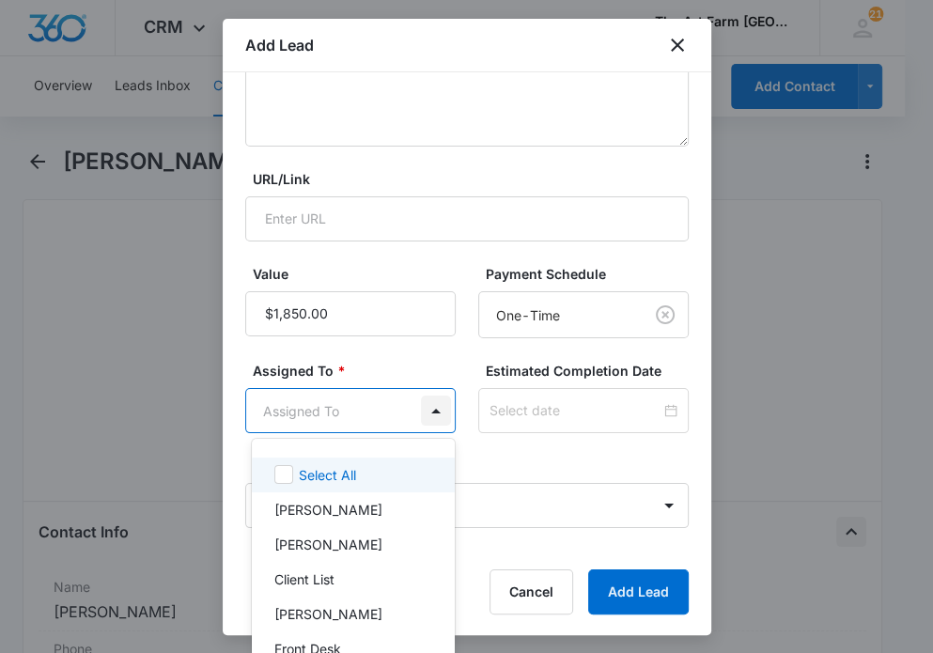
scroll to position [0, 0]
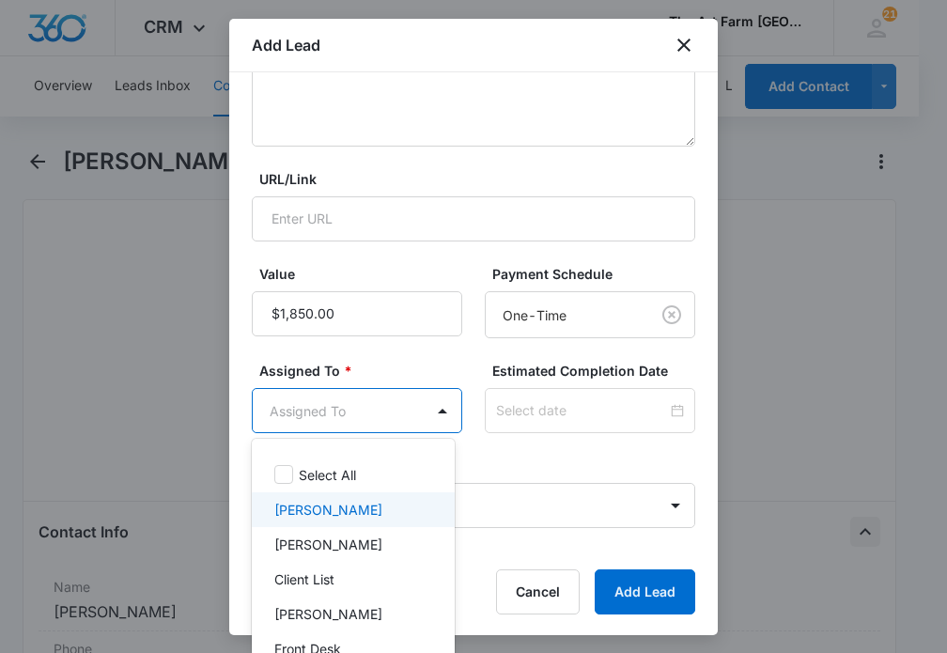
click at [370, 519] on div "[PERSON_NAME]" at bounding box center [353, 509] width 203 height 35
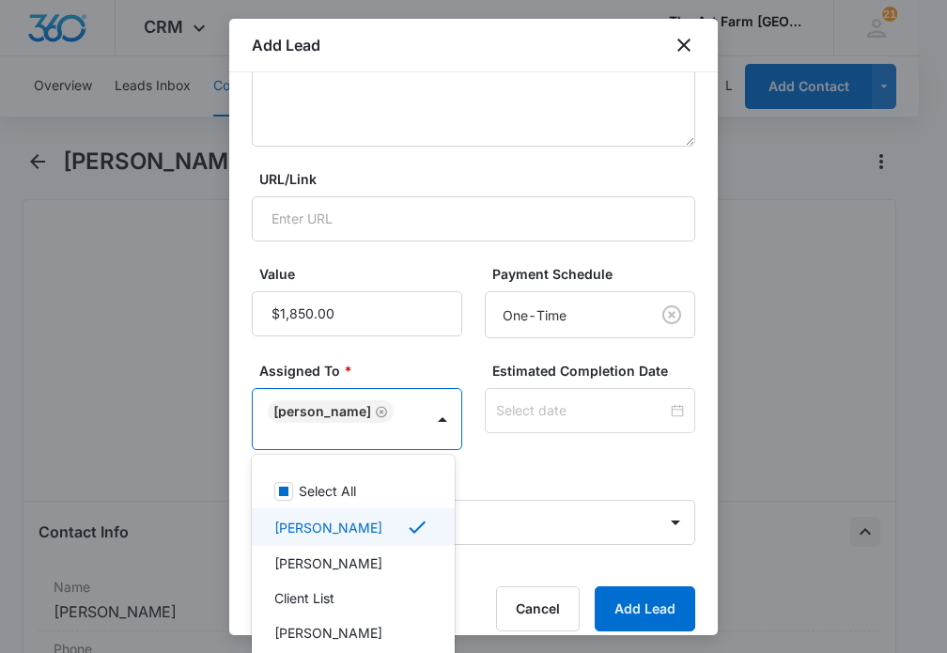
click at [630, 617] on div at bounding box center [473, 326] width 947 height 653
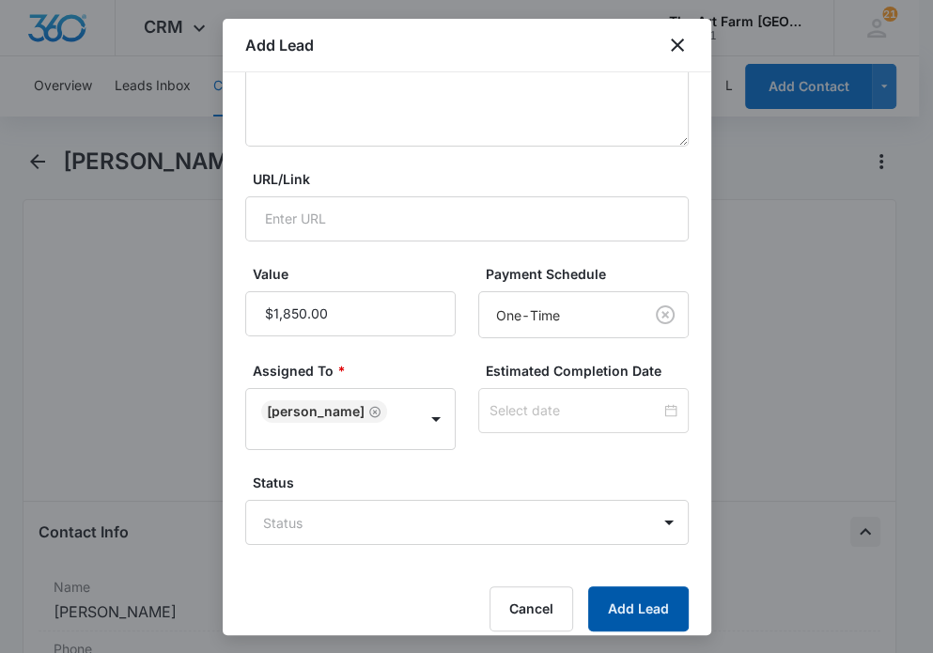
click at [610, 604] on button "Add Lead" at bounding box center [638, 608] width 100 height 45
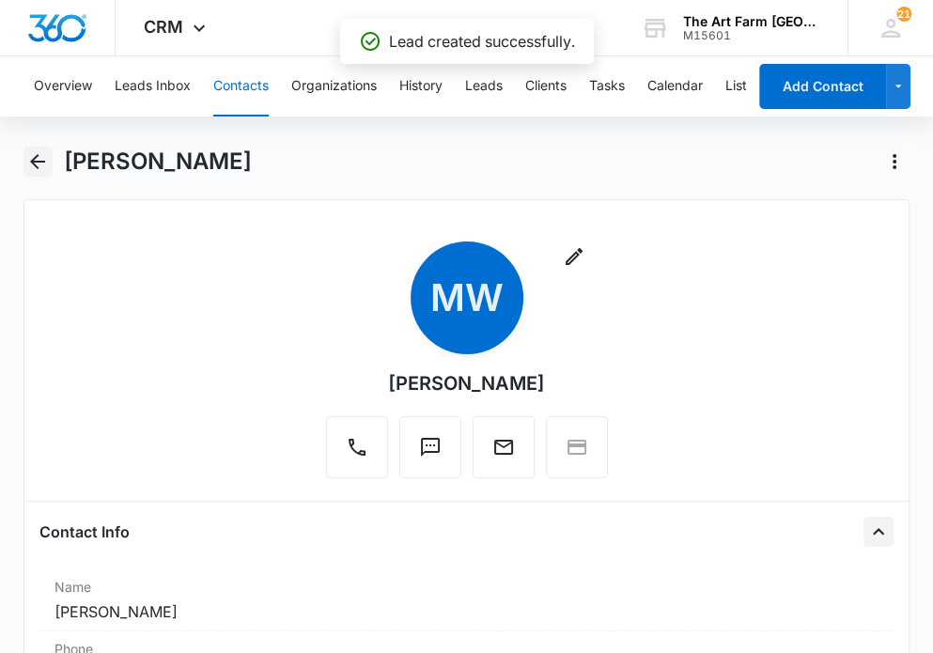
click at [34, 157] on icon "Back" at bounding box center [37, 161] width 23 height 23
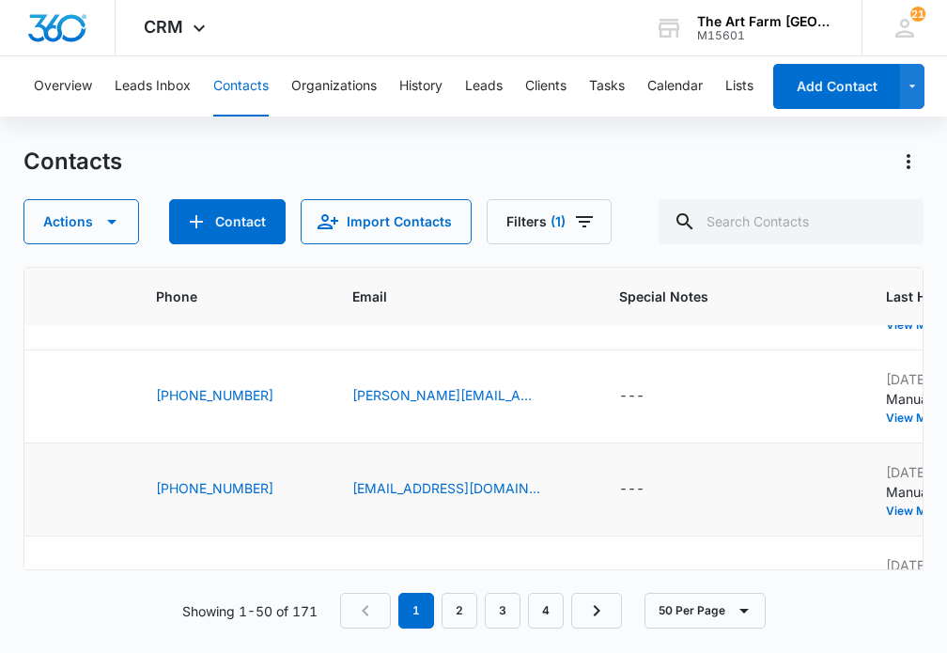
scroll to position [254, 349]
click at [653, 488] on icon "Special Notes - - Select to Edit Field" at bounding box center [661, 489] width 17 height 17
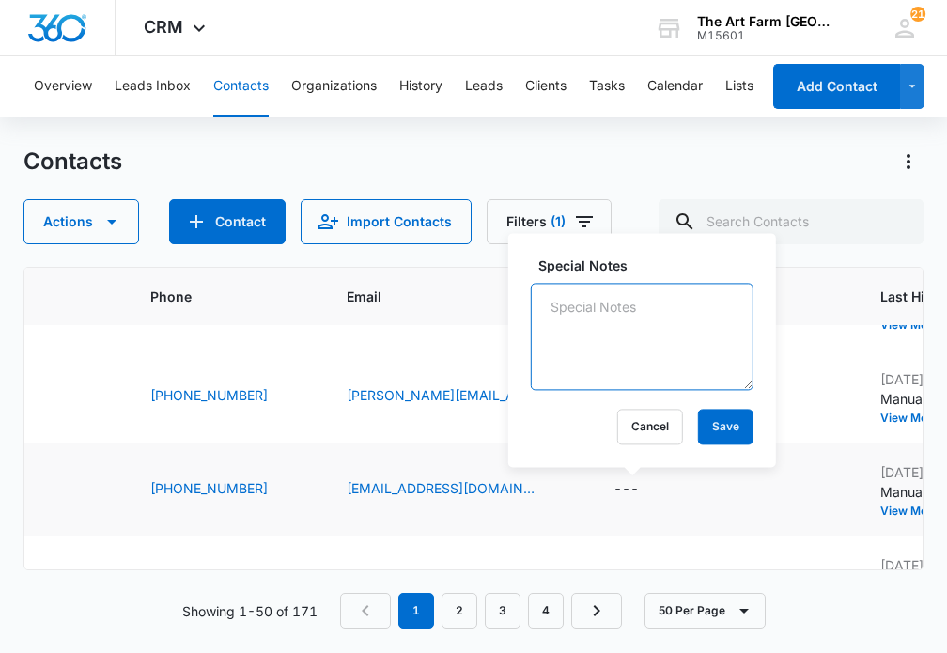
click at [602, 360] on textarea "Special Notes" at bounding box center [642, 336] width 223 height 107
type textarea "contacted via email"
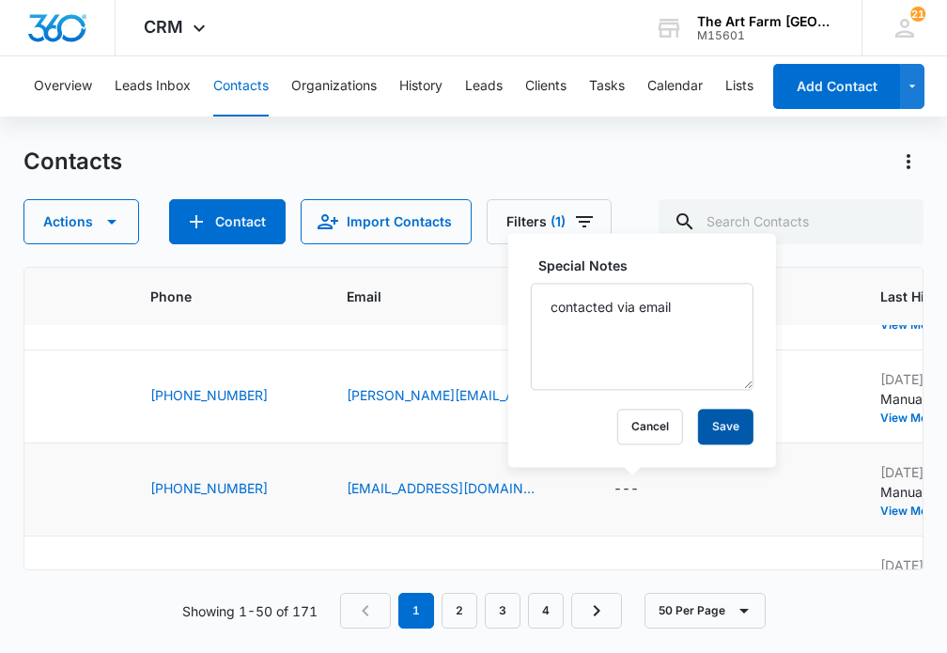
click at [698, 414] on button "Save" at bounding box center [725, 427] width 55 height 36
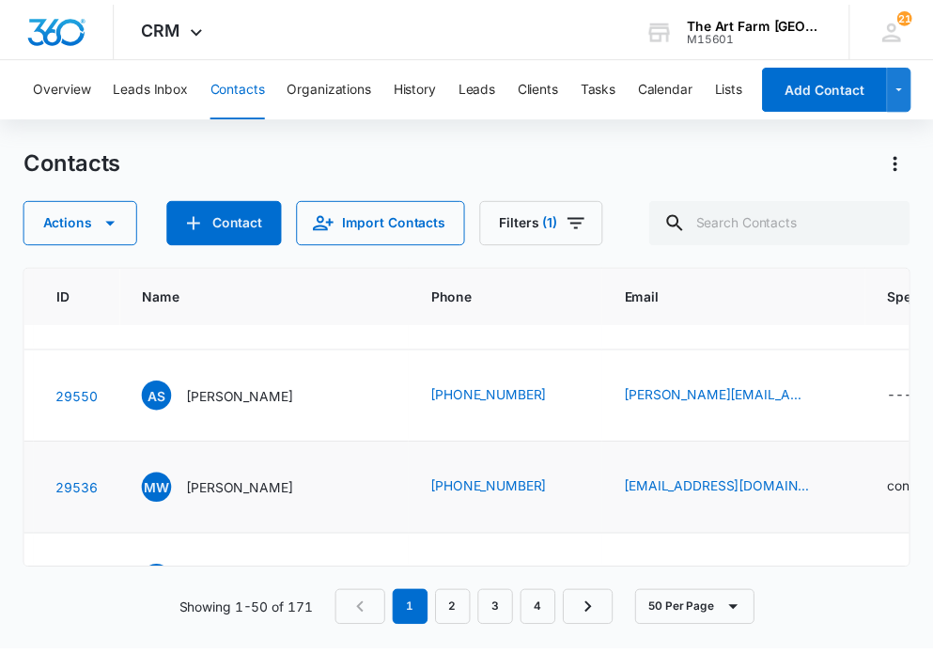
scroll to position [254, 0]
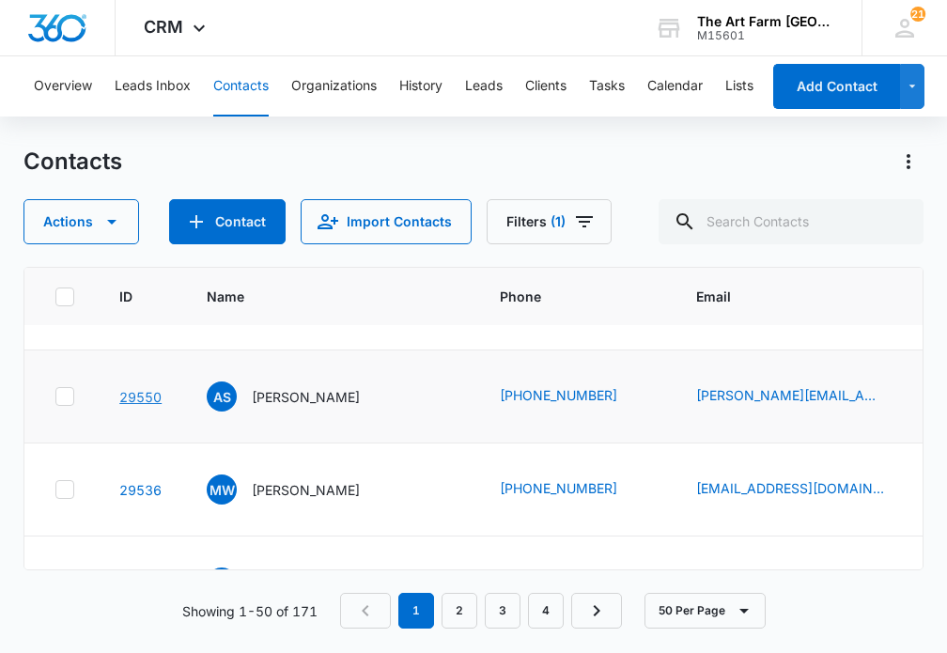
click at [135, 392] on link "29550" at bounding box center [140, 397] width 42 height 16
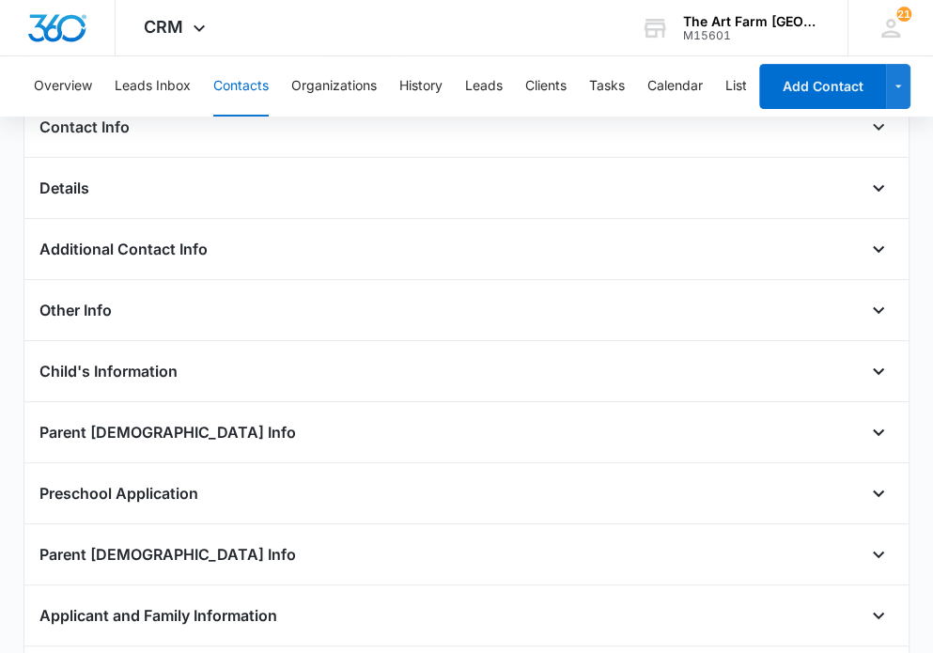
scroll to position [378, 0]
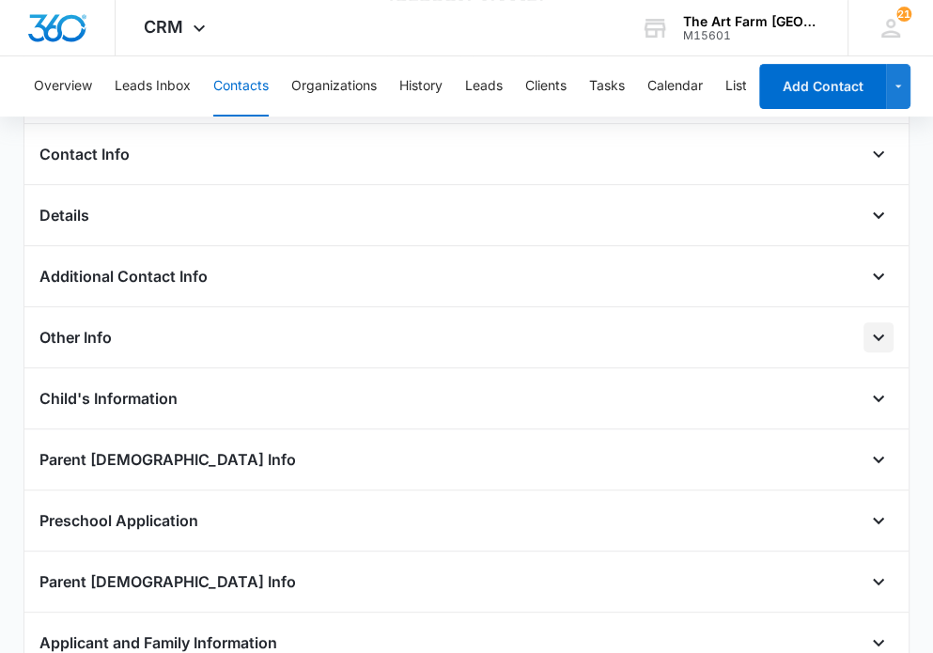
click at [719, 338] on button "Open" at bounding box center [878, 337] width 30 height 30
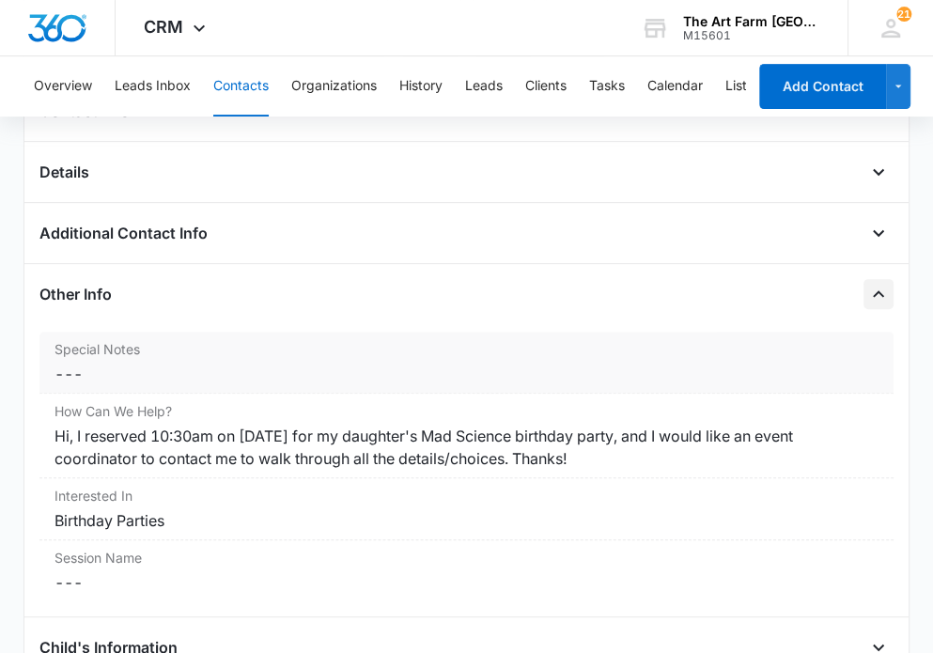
scroll to position [423, 0]
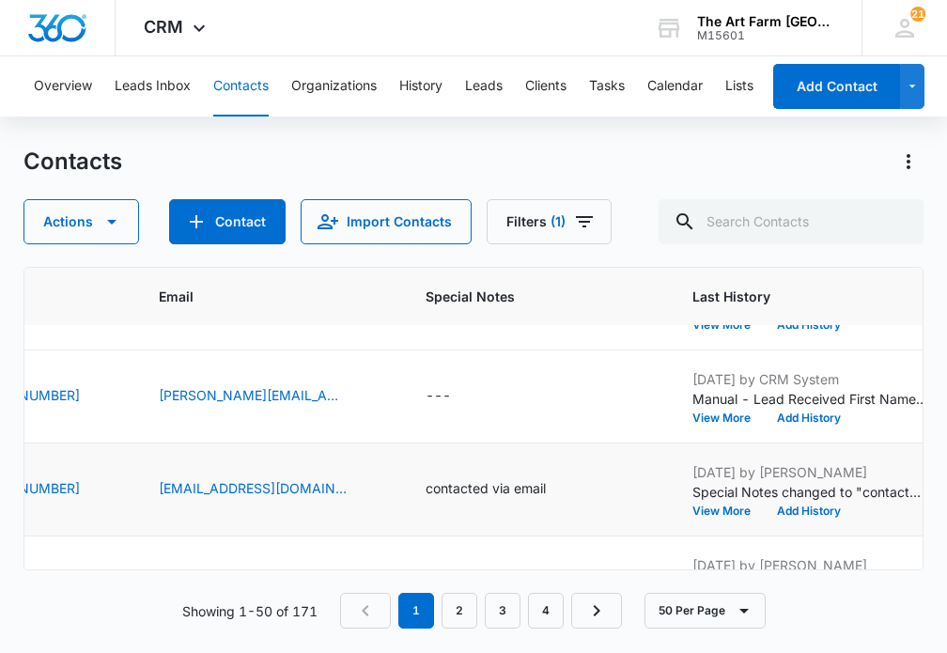
scroll to position [254, 552]
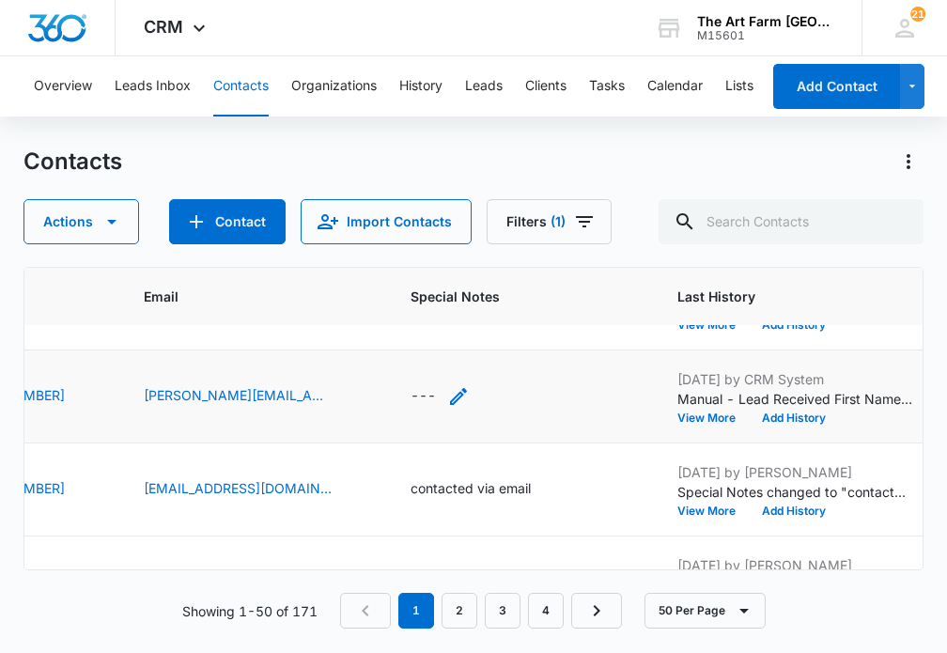
click at [450, 397] on icon "Special Notes - - Select to Edit Field" at bounding box center [458, 396] width 17 height 17
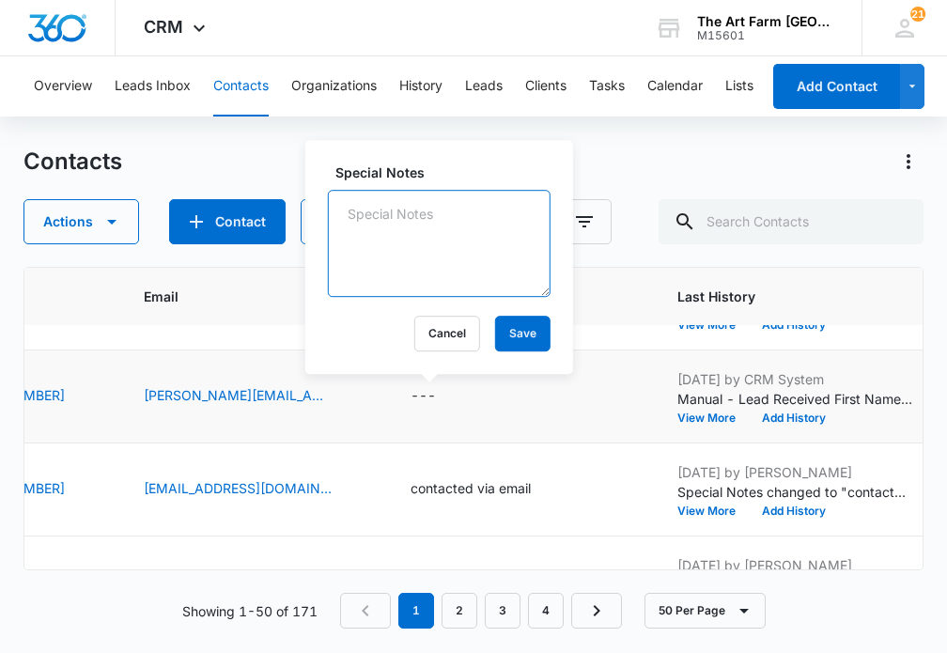
click at [380, 256] on textarea "Special Notes" at bounding box center [439, 243] width 223 height 107
type textarea "Partysoftware had the wrong email - this is corrected"
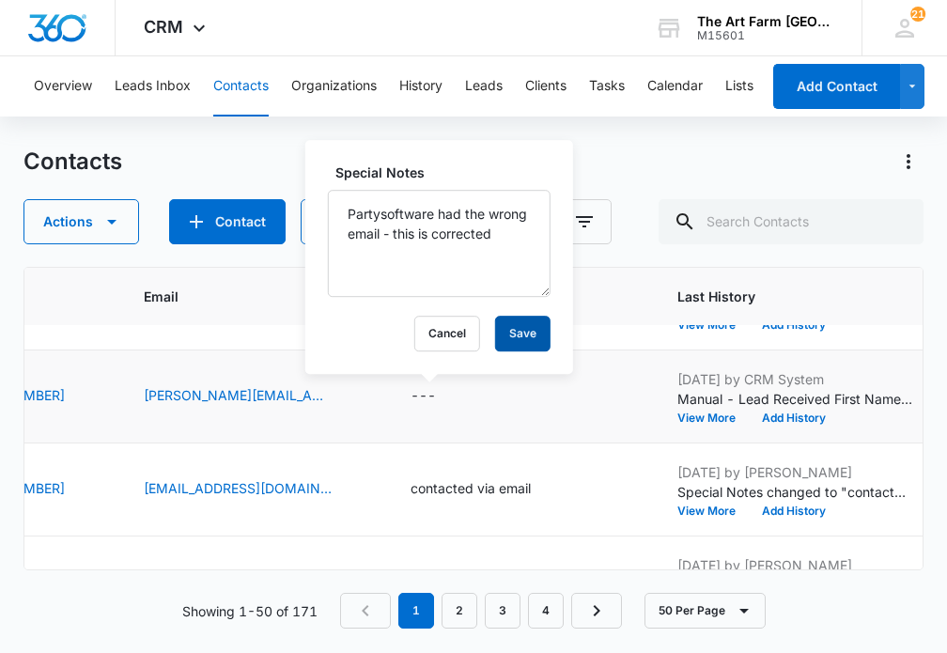
click at [495, 330] on button "Save" at bounding box center [522, 334] width 55 height 36
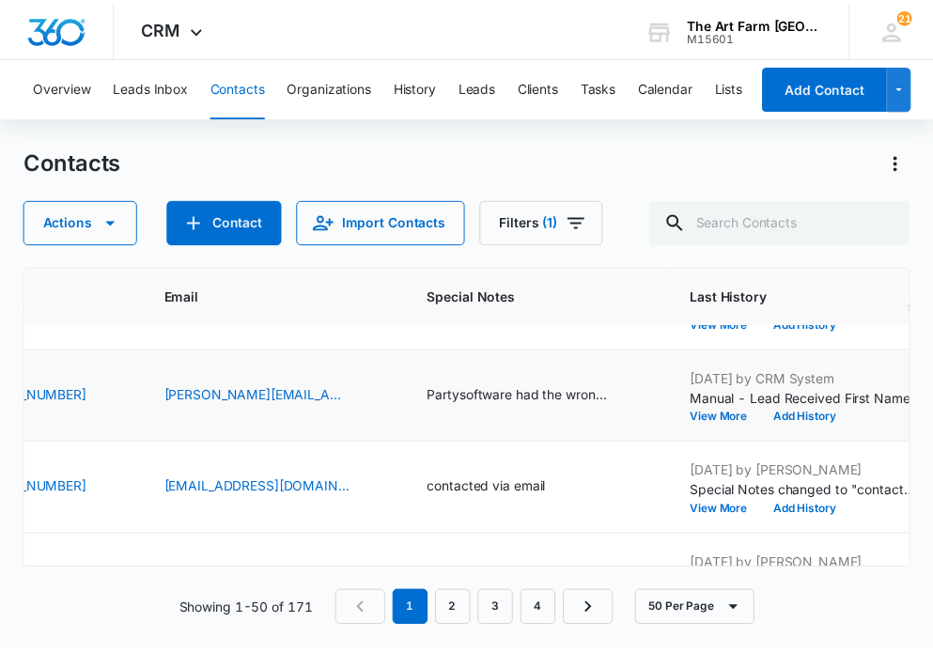
scroll to position [254, 0]
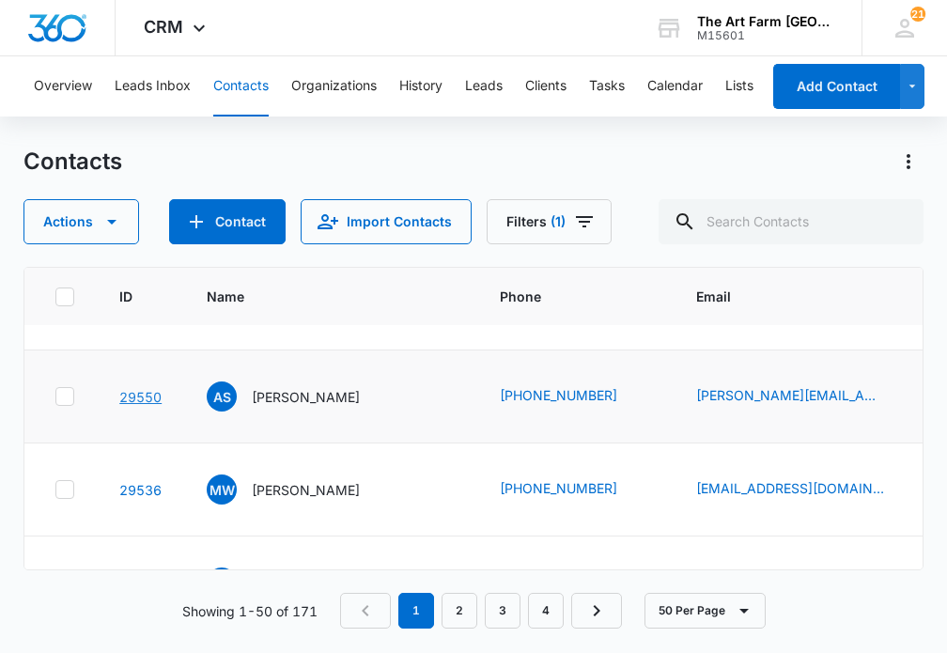
click at [143, 397] on link "29550" at bounding box center [140, 397] width 42 height 16
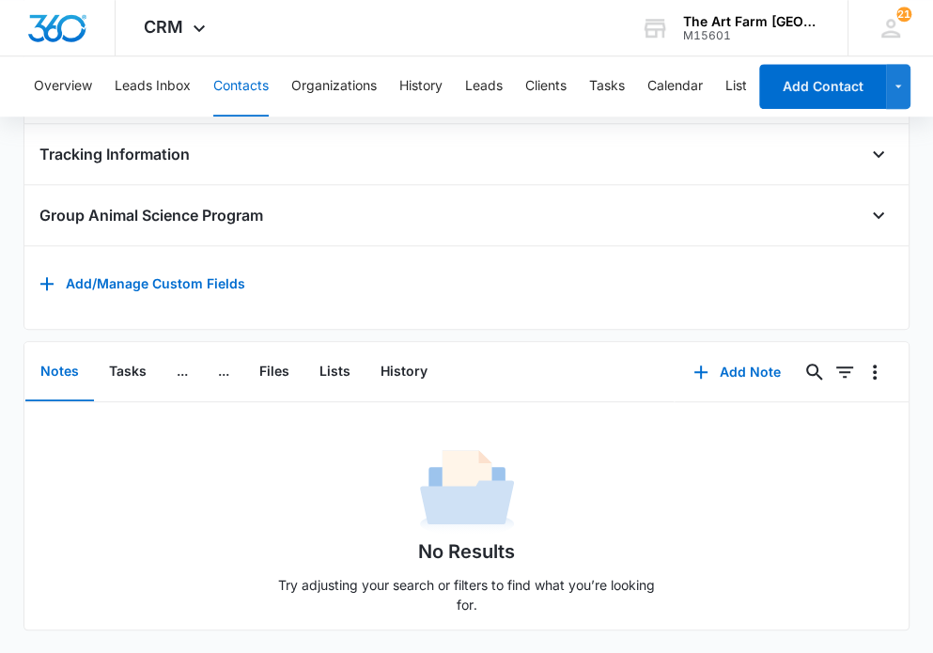
scroll to position [1073, 0]
click at [232, 362] on button "..." at bounding box center [223, 372] width 41 height 58
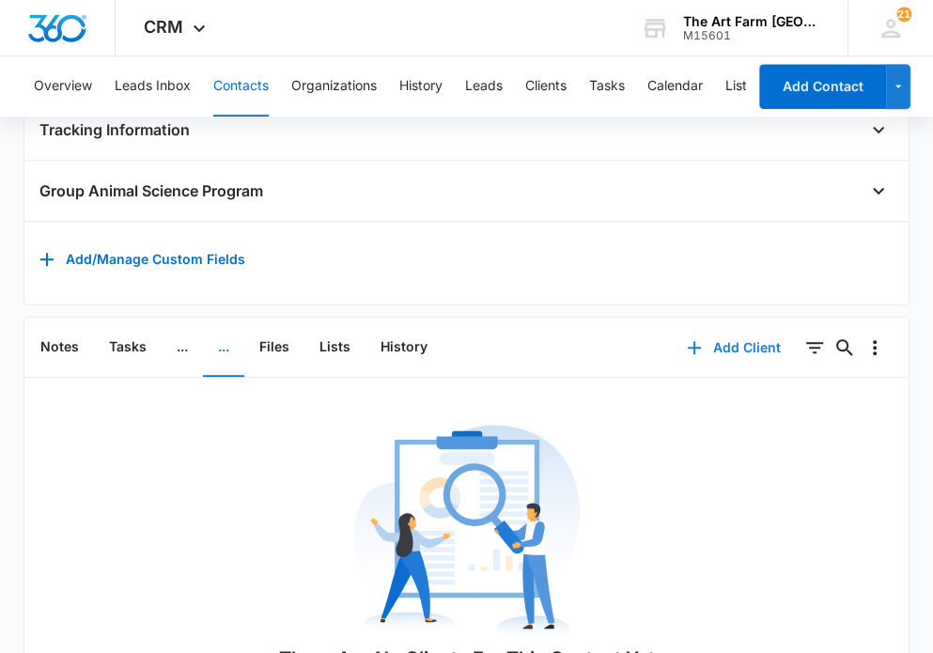
click at [706, 360] on button "Add Client" at bounding box center [733, 347] width 131 height 45
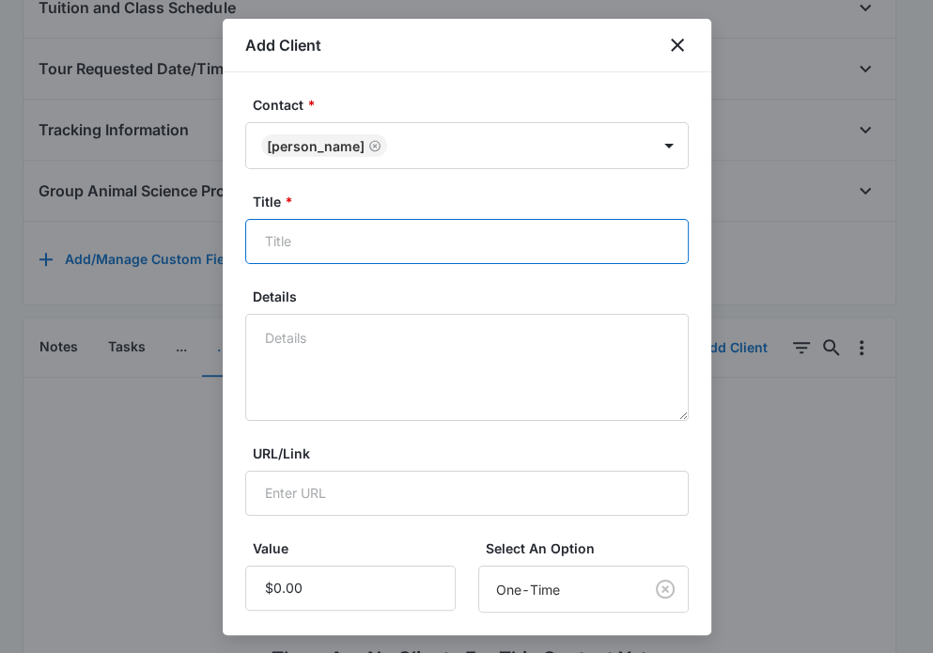
click at [295, 253] on input "Title *" at bounding box center [466, 241] width 443 height 45
type input "Booked Mad Science Party"
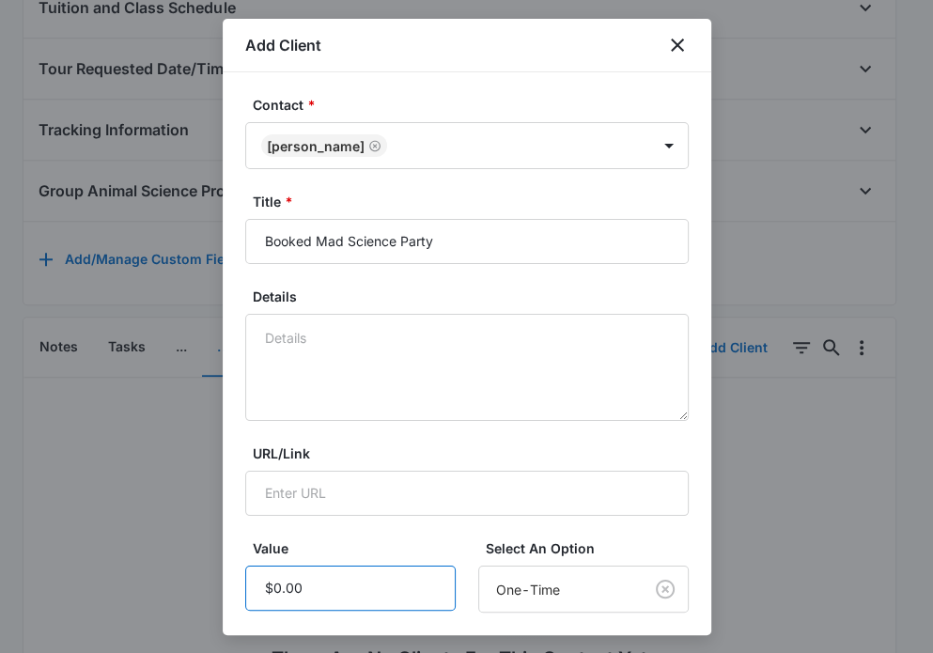
click at [309, 581] on input "Value" at bounding box center [350, 587] width 210 height 45
type input "$2,584.69"
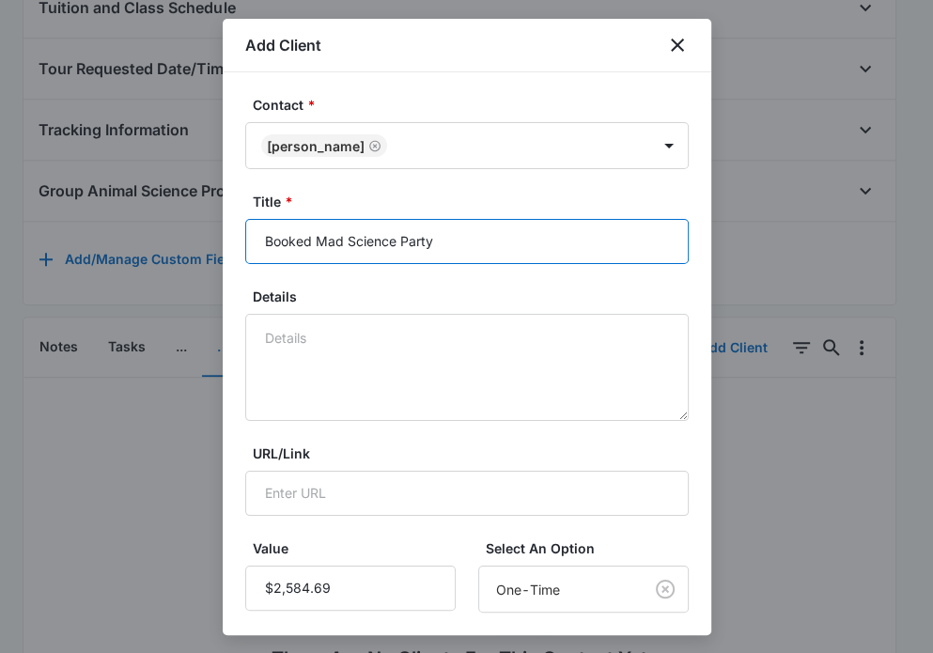
click at [454, 248] on input "Booked Mad Science Party" at bounding box center [466, 241] width 443 height 45
click at [466, 246] on input "Booked Mad Science Party ([DATE])" at bounding box center [466, 241] width 443 height 45
click at [450, 241] on input "Booked Mad Science Party ([DATE])" at bounding box center [466, 241] width 443 height 45
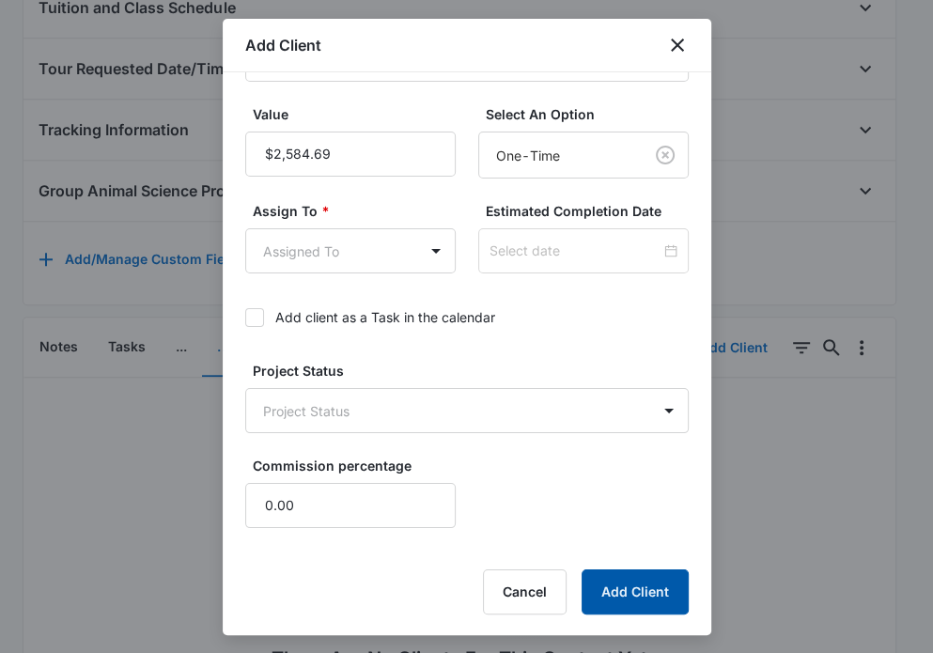
type input "Booked Mad Science Party ([DATE])"
click at [602, 607] on button "Add Client" at bounding box center [634, 591] width 107 height 45
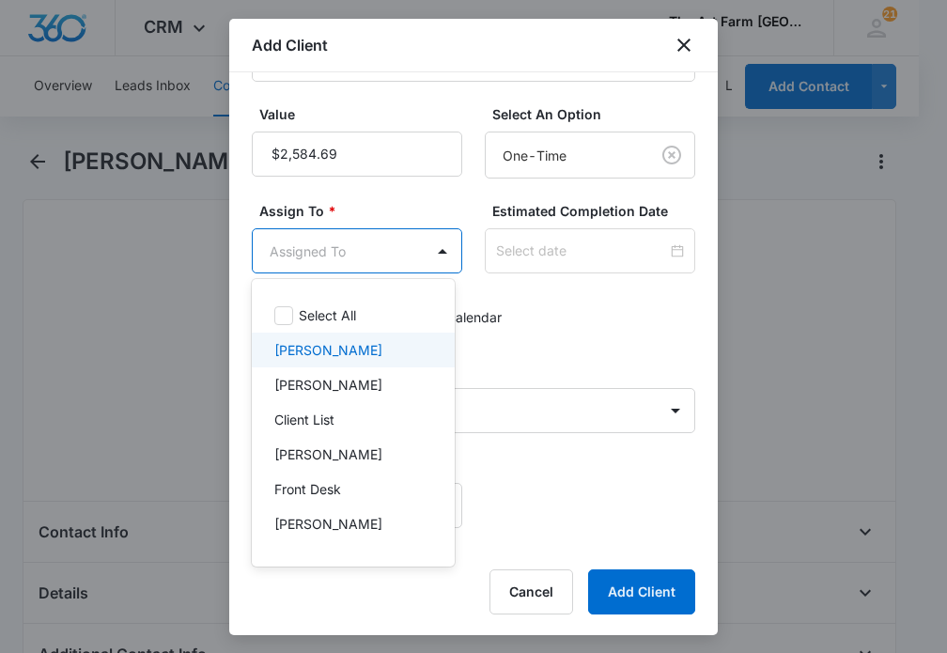
click at [368, 356] on p "[PERSON_NAME]" at bounding box center [328, 350] width 108 height 20
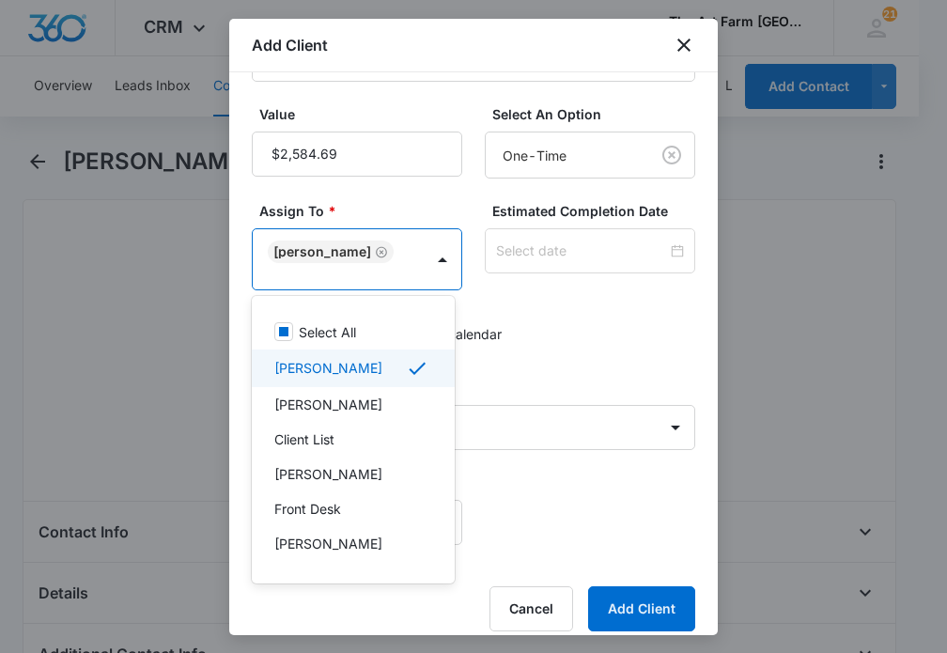
click at [631, 607] on div at bounding box center [473, 326] width 947 height 653
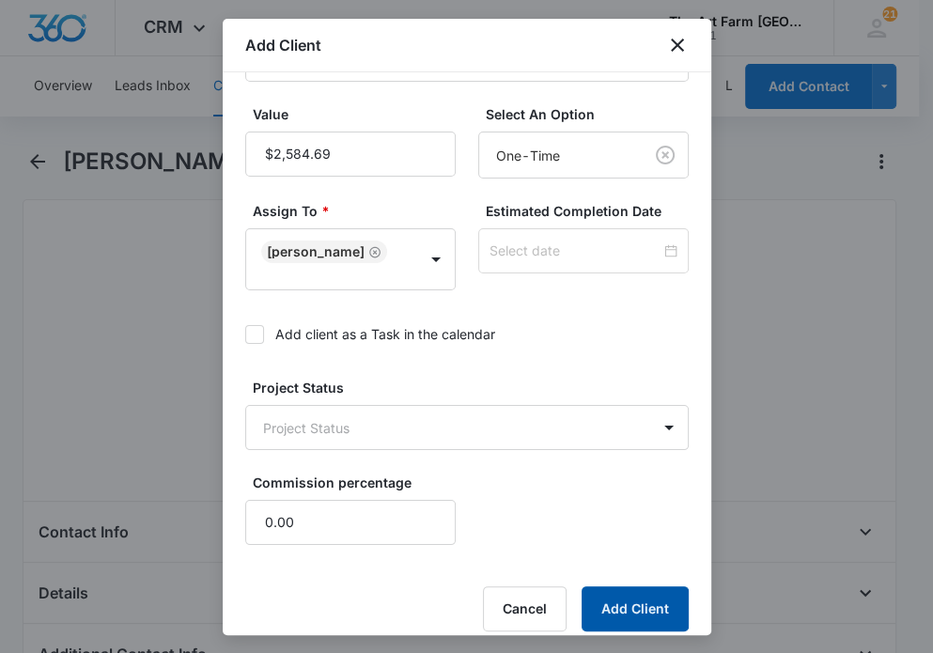
click at [608, 602] on button "Add Client" at bounding box center [634, 608] width 107 height 45
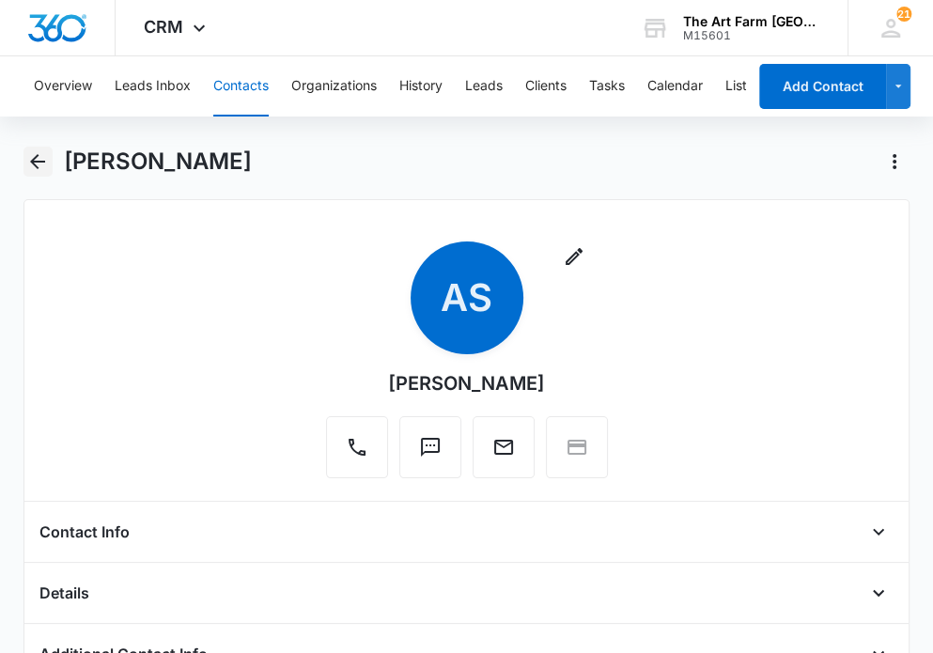
click at [45, 160] on icon "Back" at bounding box center [37, 161] width 23 height 23
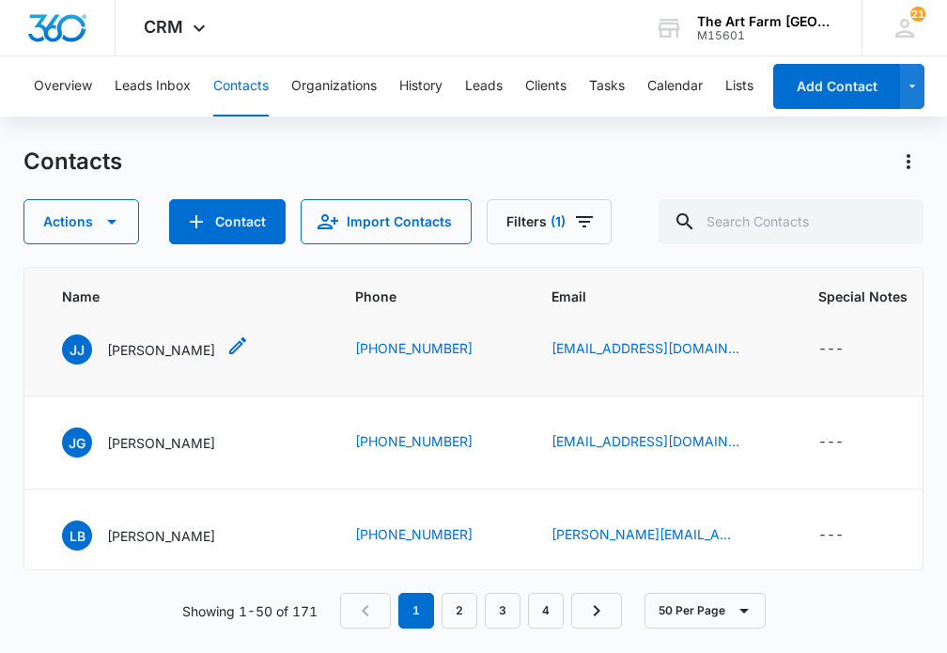
scroll to position [13, 145]
